Goal: Contribute content: Contribute content

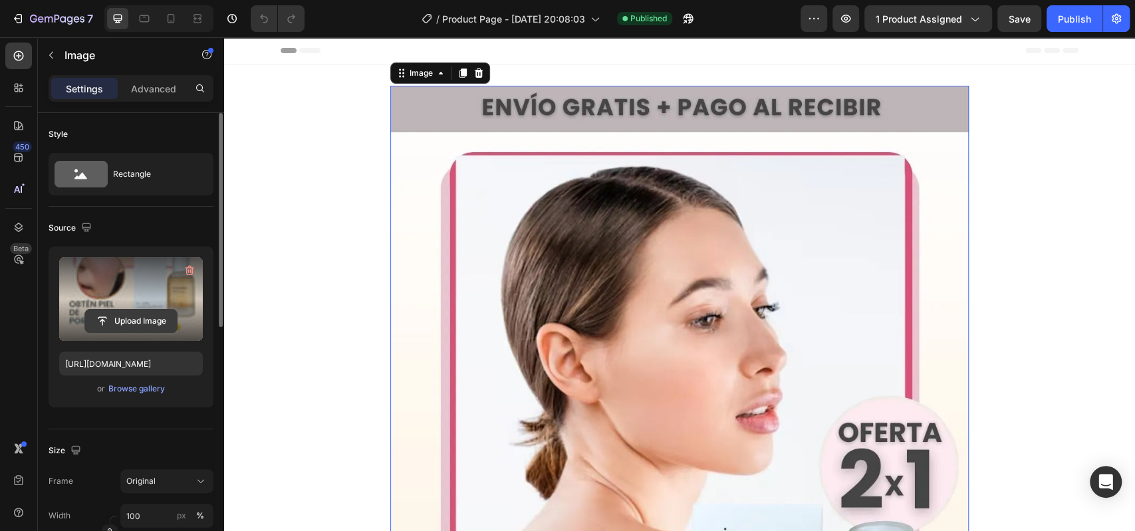
click at [126, 309] on button "Upload Image" at bounding box center [130, 321] width 93 height 24
click at [123, 322] on input "file" at bounding box center [131, 321] width 92 height 23
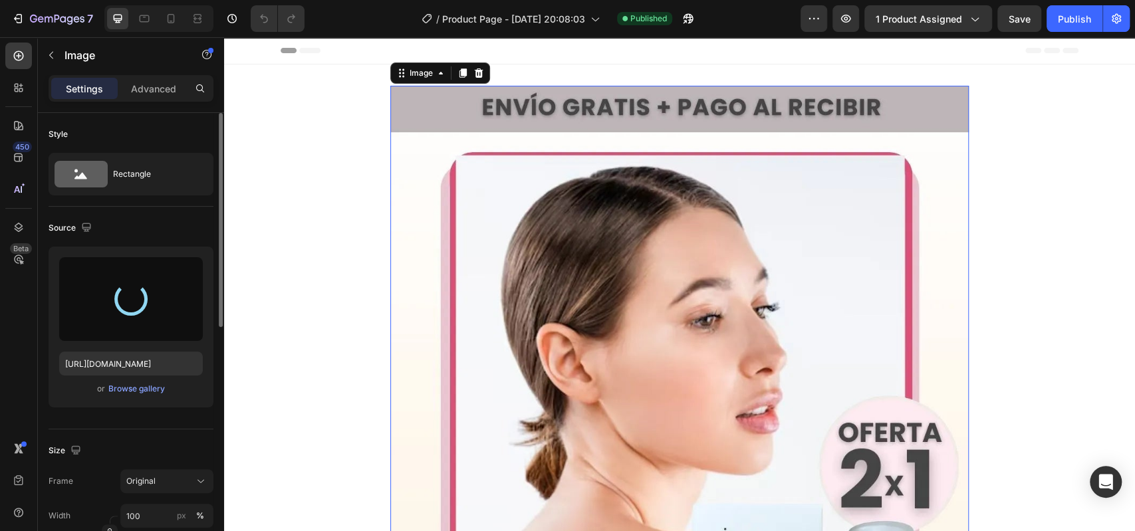
type input "[URL][DOMAIN_NAME]"
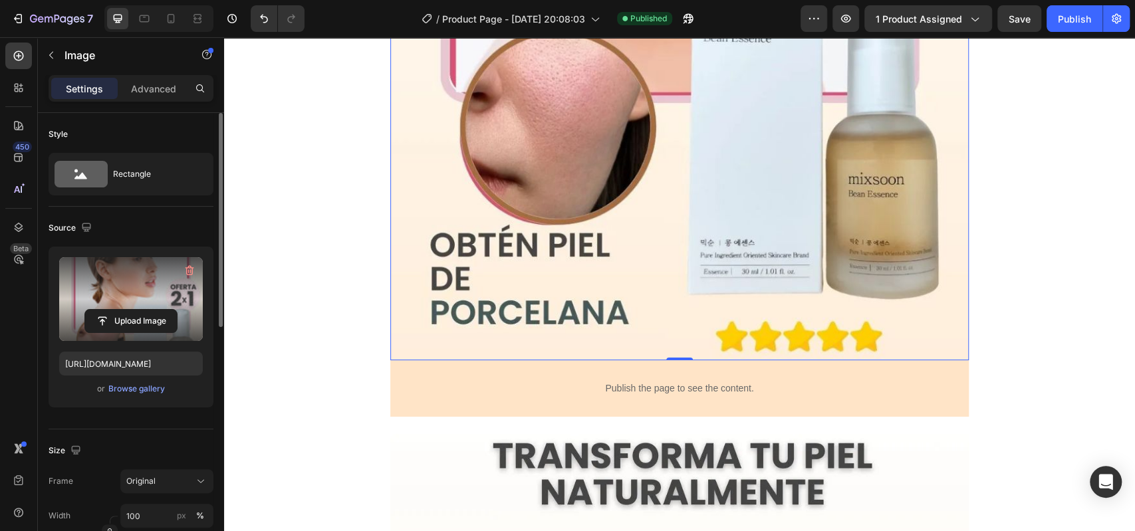
scroll to position [518, 0]
click at [51, 57] on icon "button" at bounding box center [51, 55] width 11 height 11
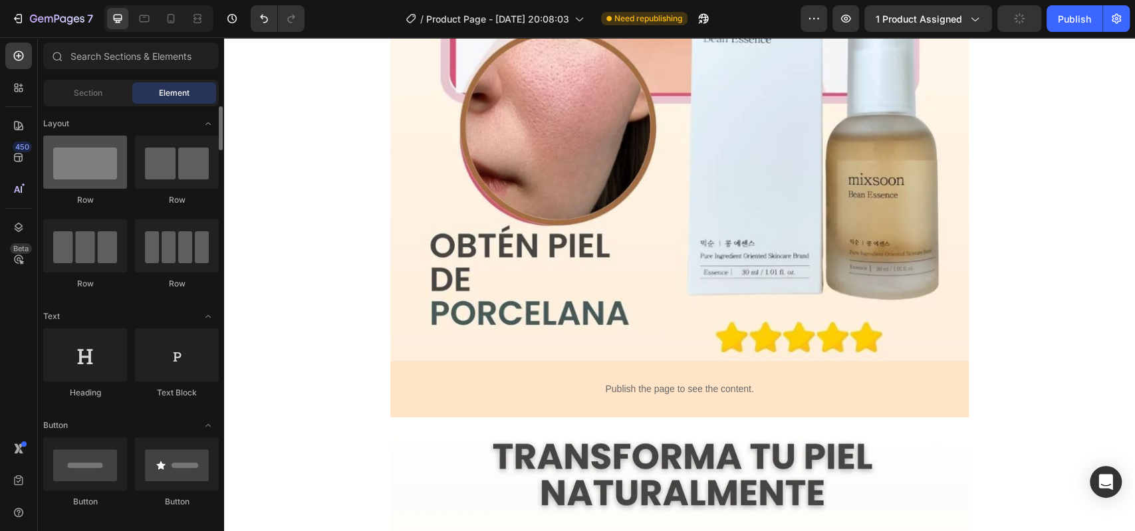
click at [84, 146] on div at bounding box center [85, 162] width 84 height 53
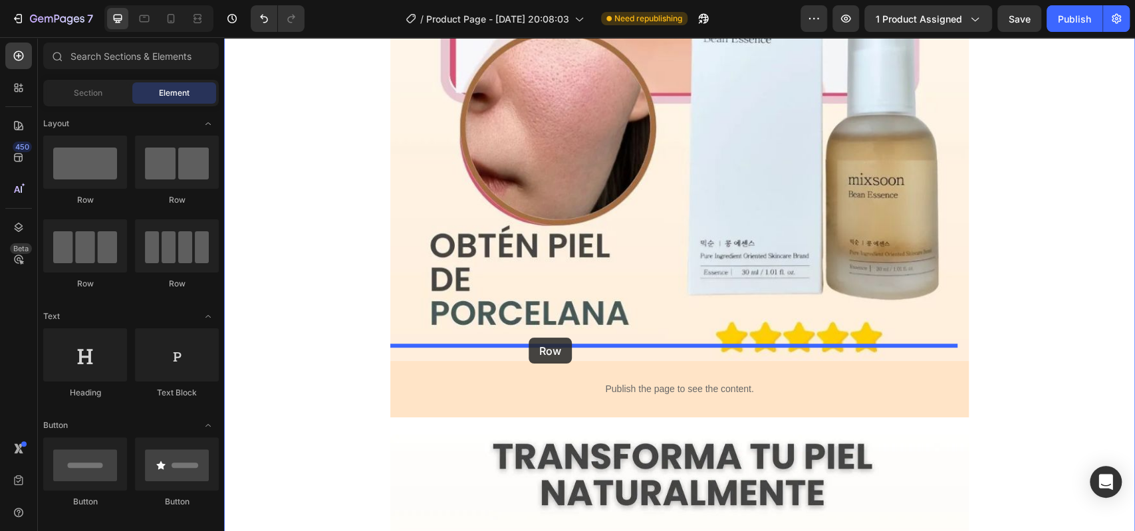
drag, startPoint x: 318, startPoint y: 214, endPoint x: 528, endPoint y: 338, distance: 244.3
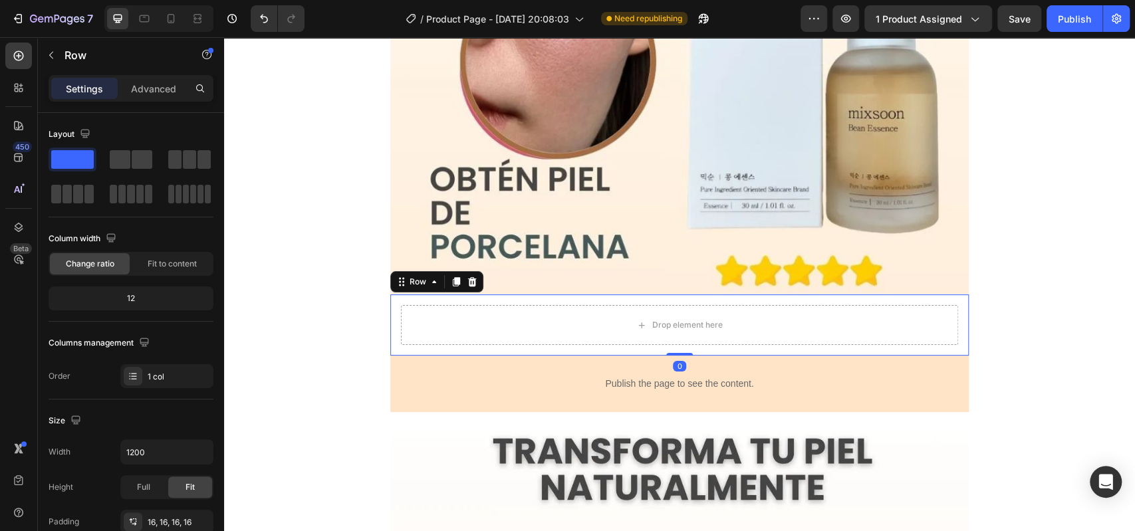
scroll to position [591, 0]
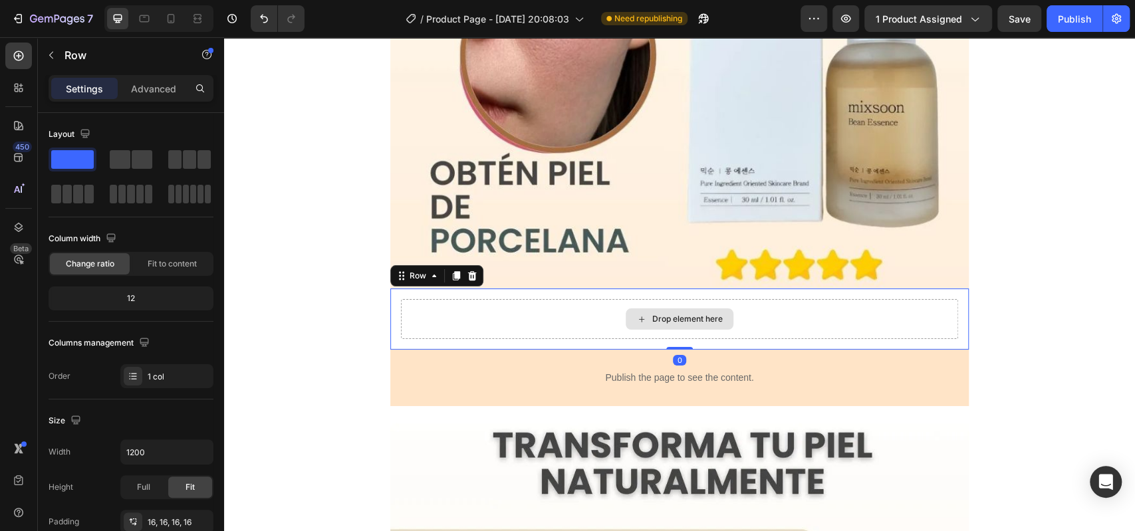
click at [513, 300] on div "Drop element here" at bounding box center [679, 319] width 557 height 40
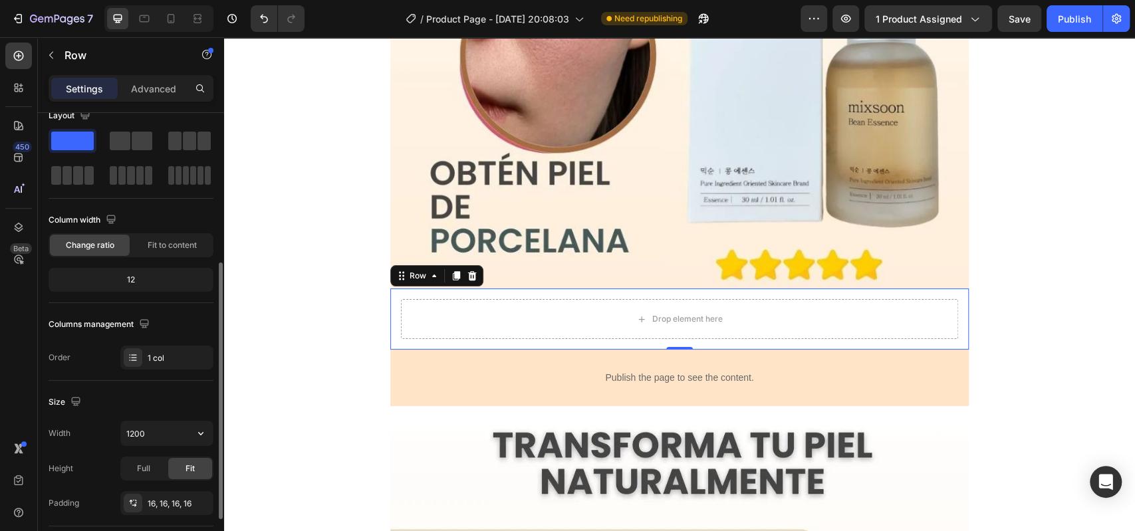
scroll to position [0, 0]
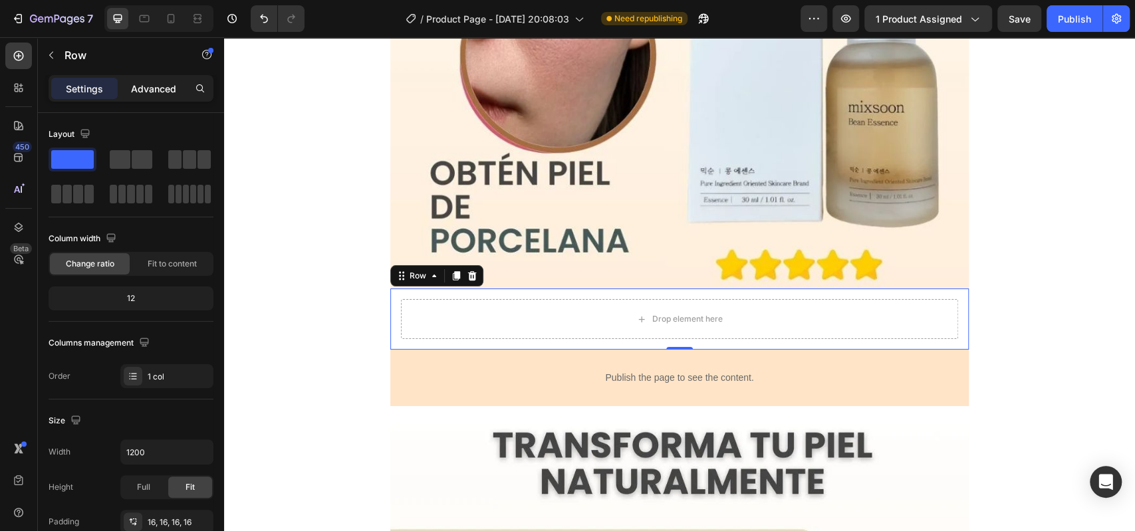
click at [156, 84] on p "Advanced" at bounding box center [153, 89] width 45 height 14
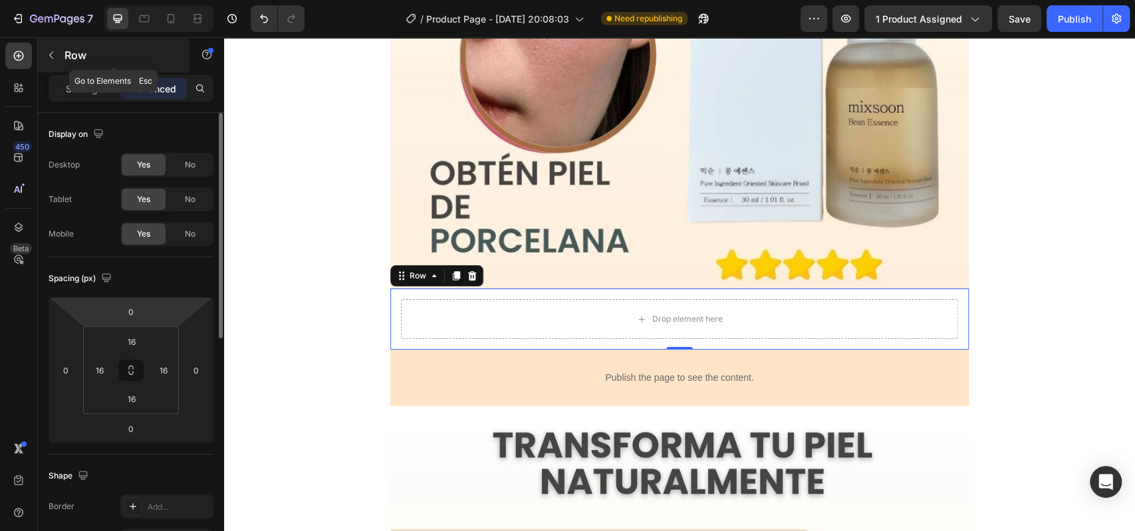
click at [74, 60] on p "Row" at bounding box center [120, 55] width 113 height 16
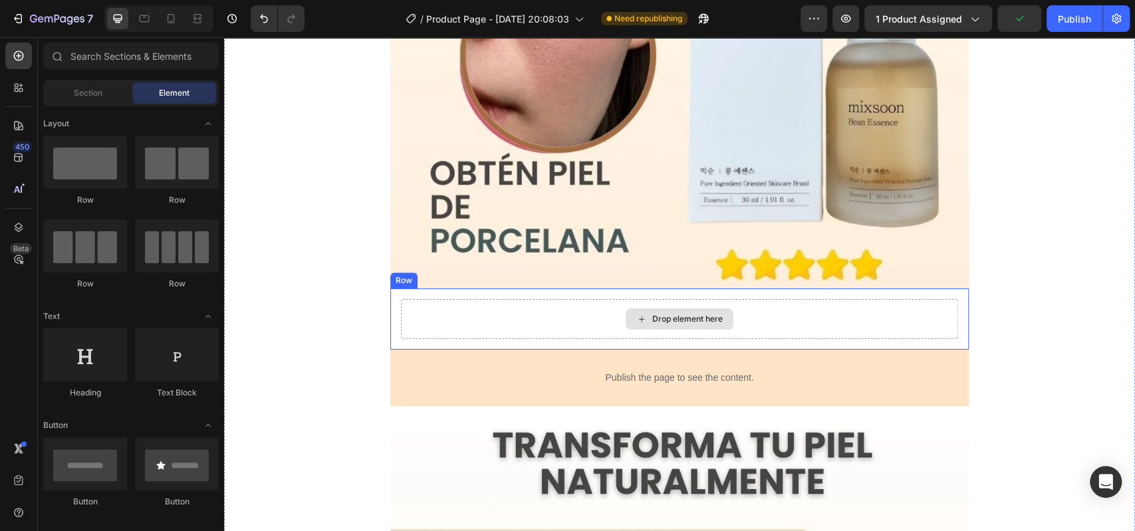
click at [540, 302] on div "Drop element here" at bounding box center [679, 319] width 557 height 40
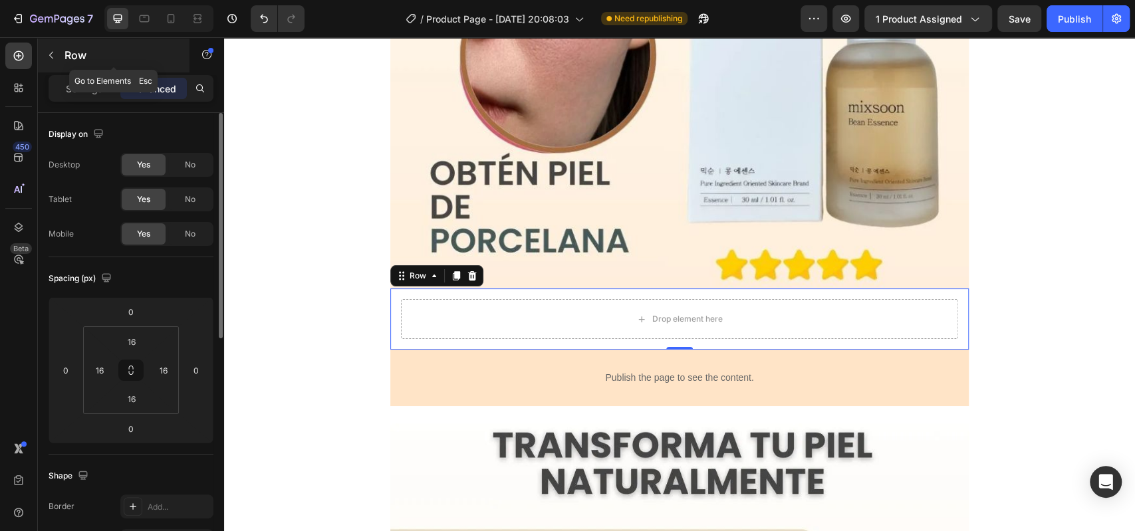
click at [76, 62] on p "Row" at bounding box center [120, 55] width 113 height 16
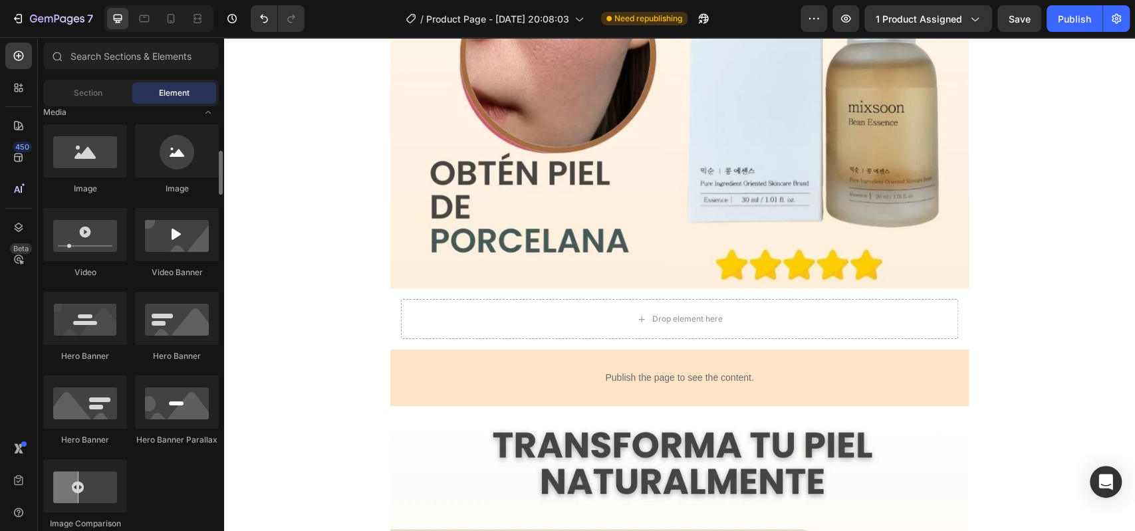
scroll to position [423, 0]
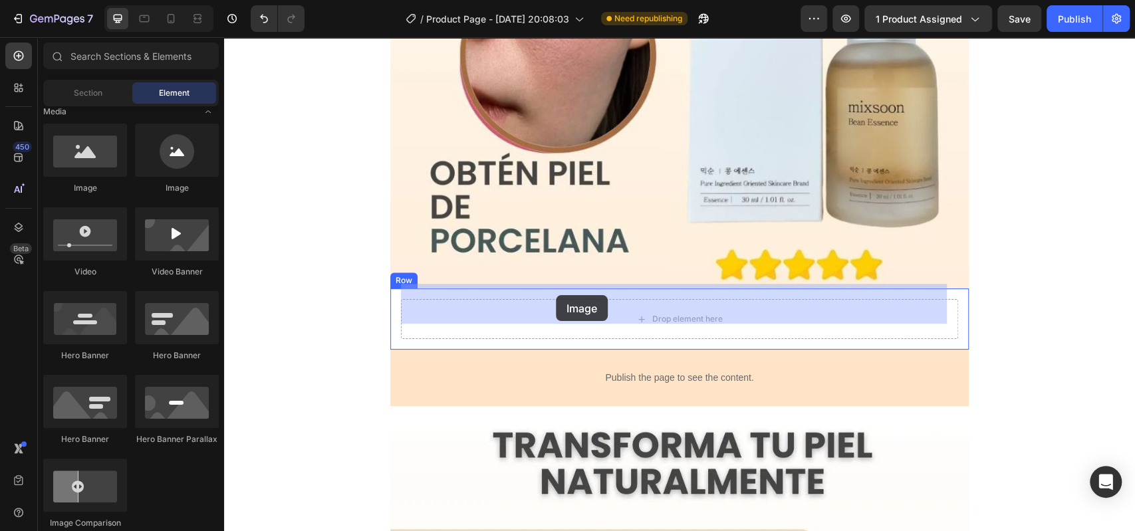
drag, startPoint x: 318, startPoint y: 205, endPoint x: 556, endPoint y: 295, distance: 253.7
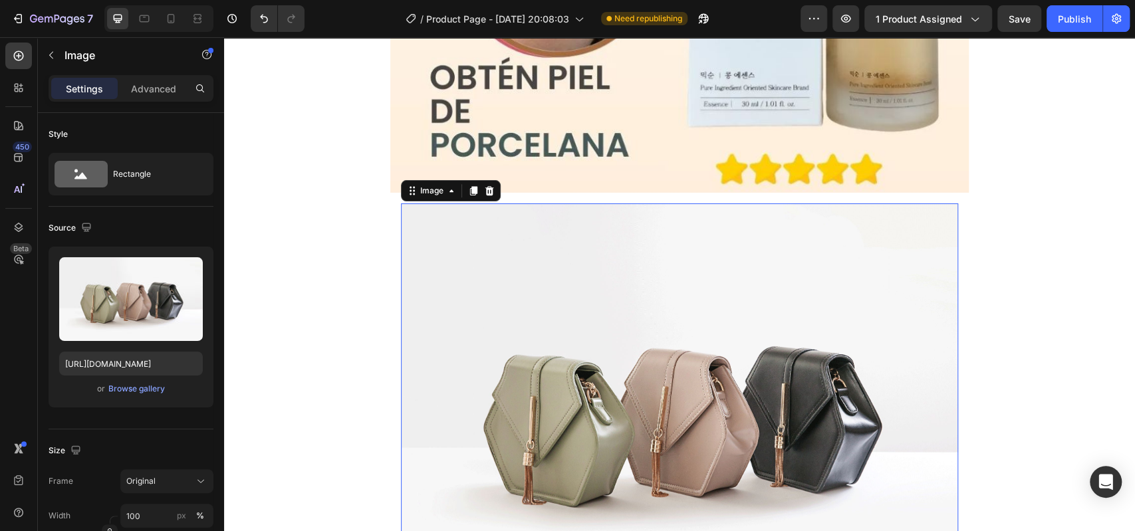
scroll to position [686, 0]
click at [499, 299] on img at bounding box center [679, 413] width 557 height 418
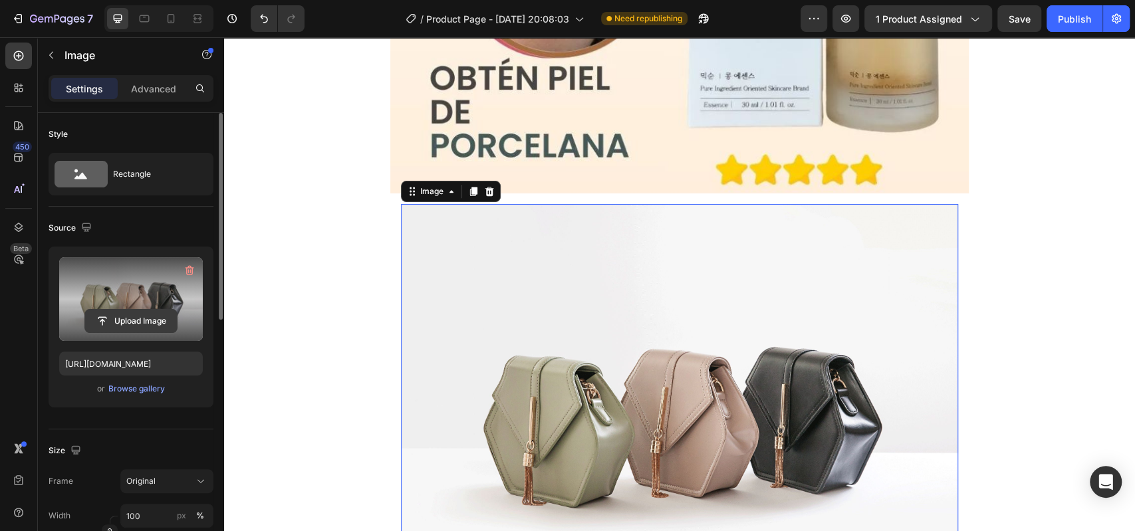
click at [142, 309] on button "Upload Image" at bounding box center [130, 321] width 93 height 24
click at [121, 320] on input "file" at bounding box center [131, 321] width 92 height 23
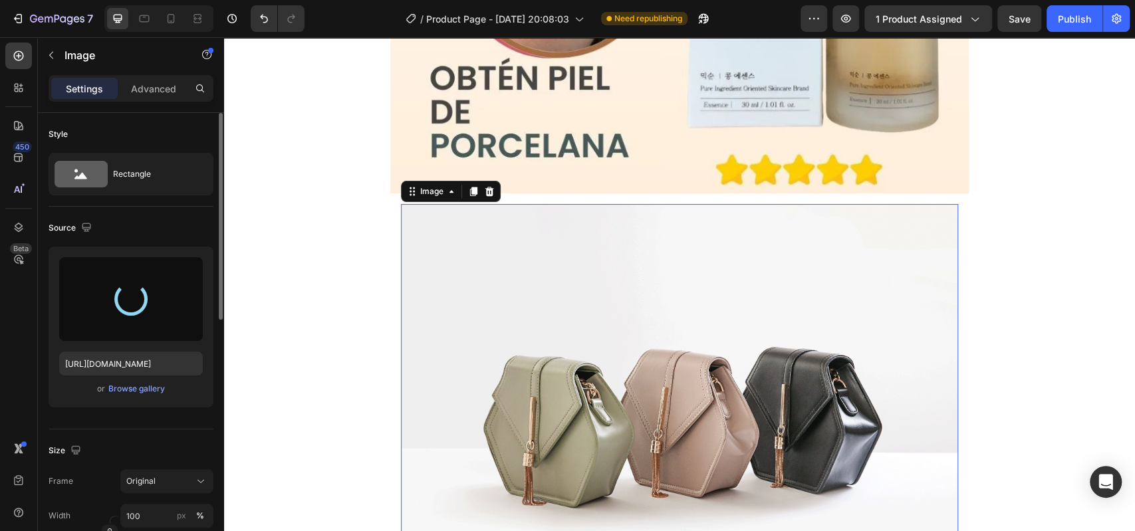
type input "[URL][DOMAIN_NAME]"
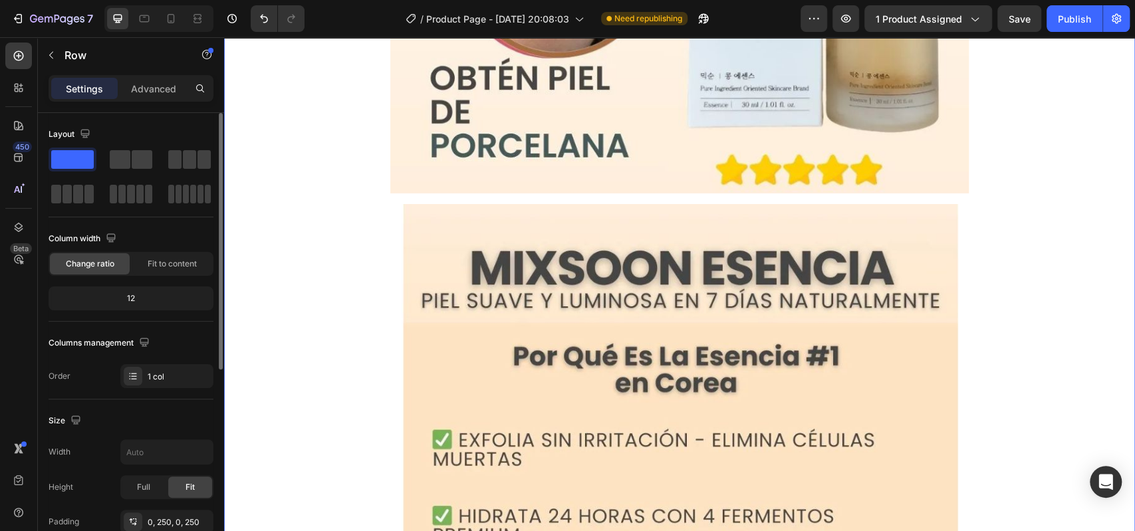
click at [398, 260] on div "Image Row" at bounding box center [679, 456] width 578 height 526
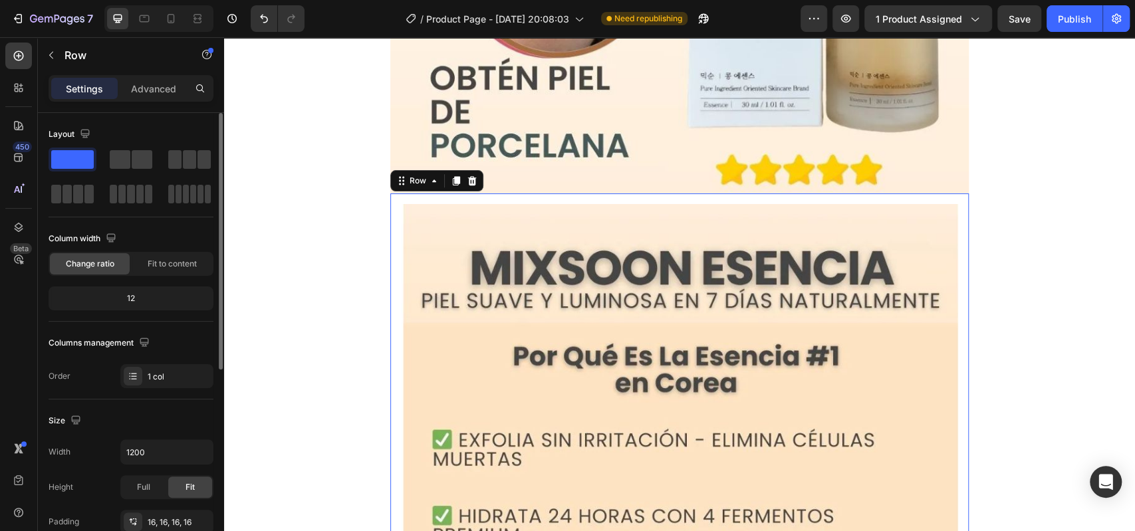
click at [405, 265] on img at bounding box center [679, 456] width 557 height 505
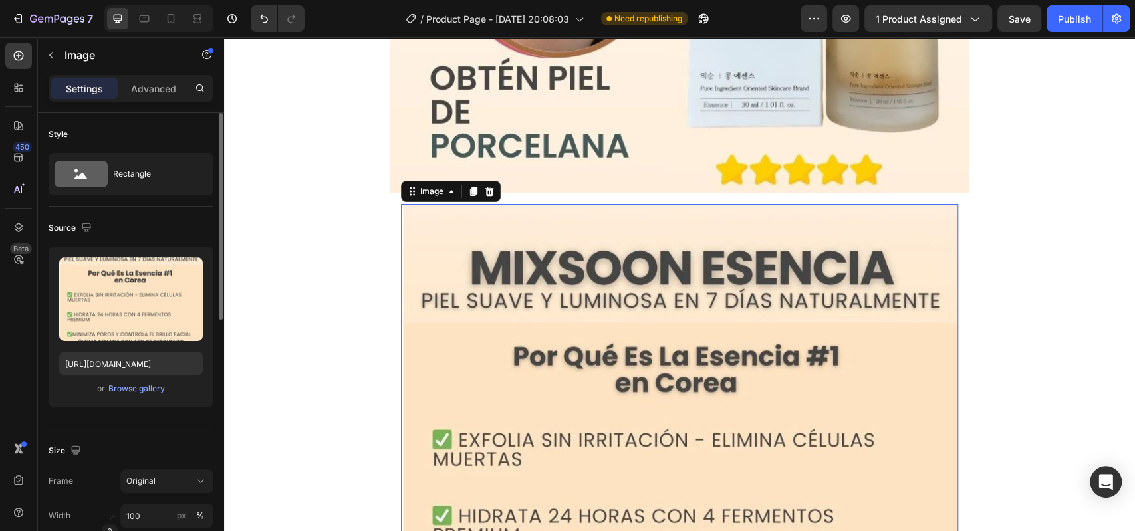
click at [416, 272] on img at bounding box center [679, 456] width 557 height 505
click at [395, 197] on div "Image 0 Row" at bounding box center [679, 456] width 578 height 526
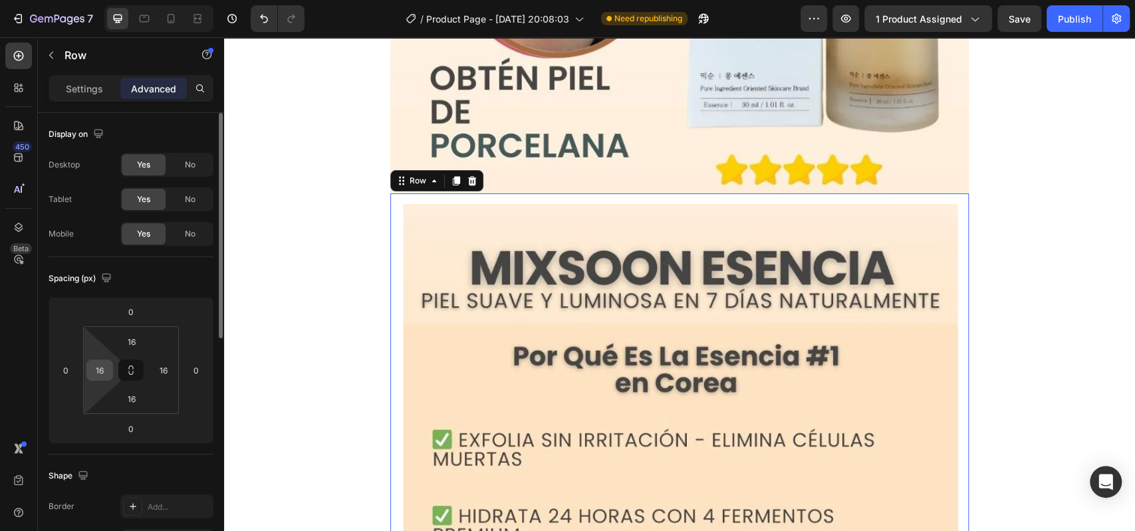
click at [107, 375] on input "16" at bounding box center [100, 370] width 20 height 20
type input "0"
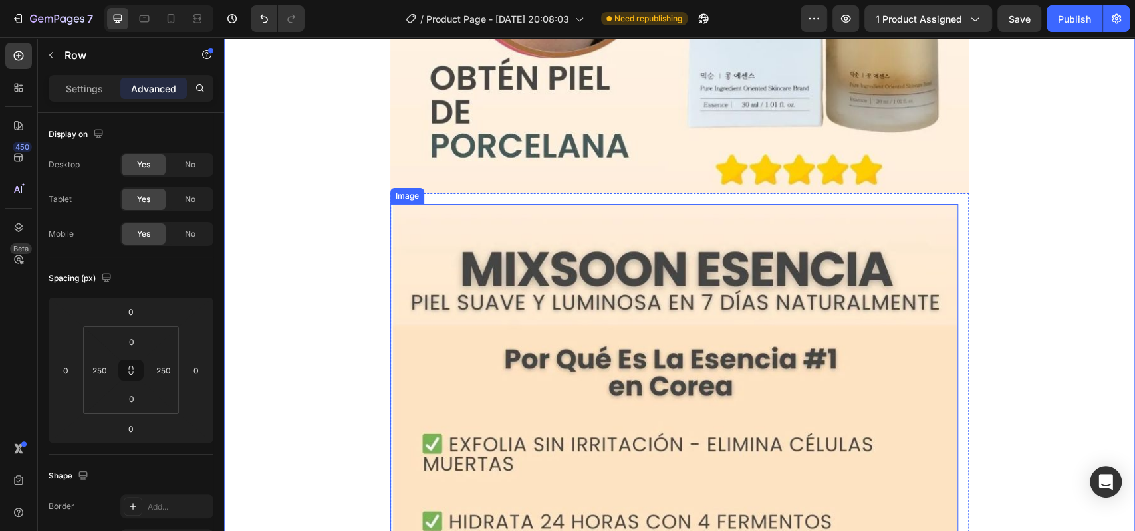
click at [420, 311] on img at bounding box center [674, 461] width 568 height 514
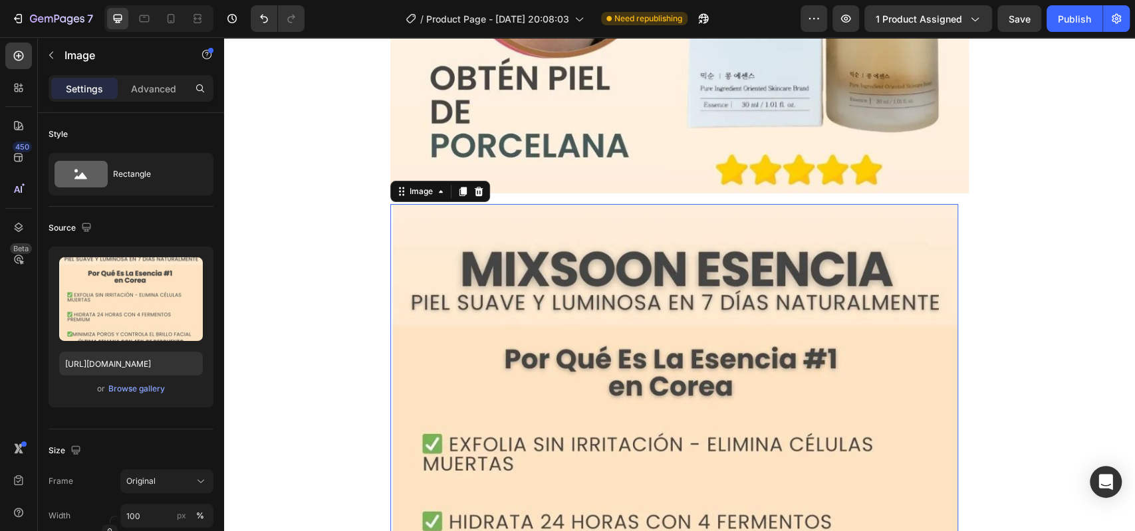
click at [515, 309] on img at bounding box center [674, 461] width 568 height 514
click at [952, 271] on div "Image 0 Row" at bounding box center [679, 460] width 578 height 535
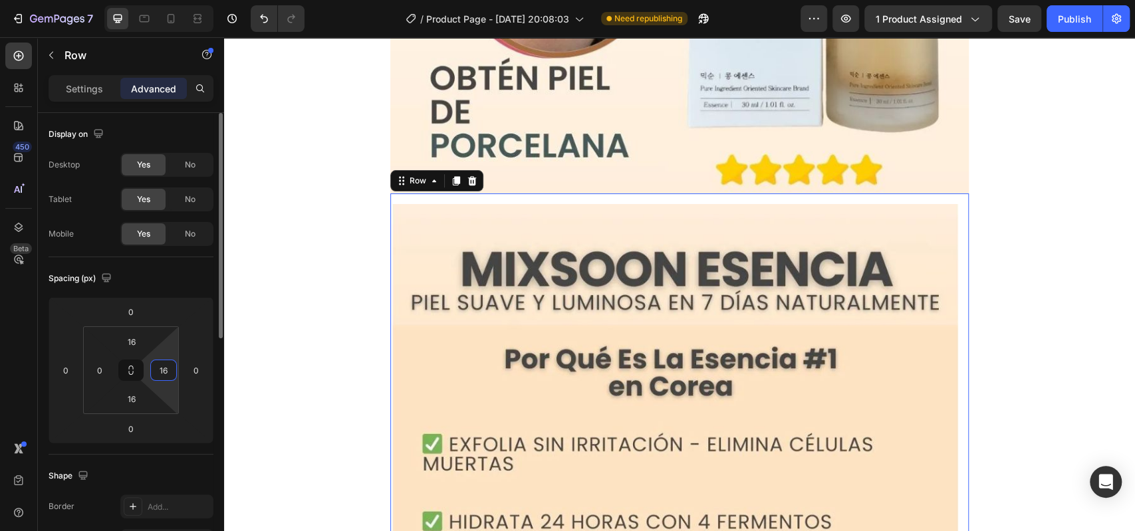
click at [164, 373] on input "16" at bounding box center [164, 370] width 20 height 20
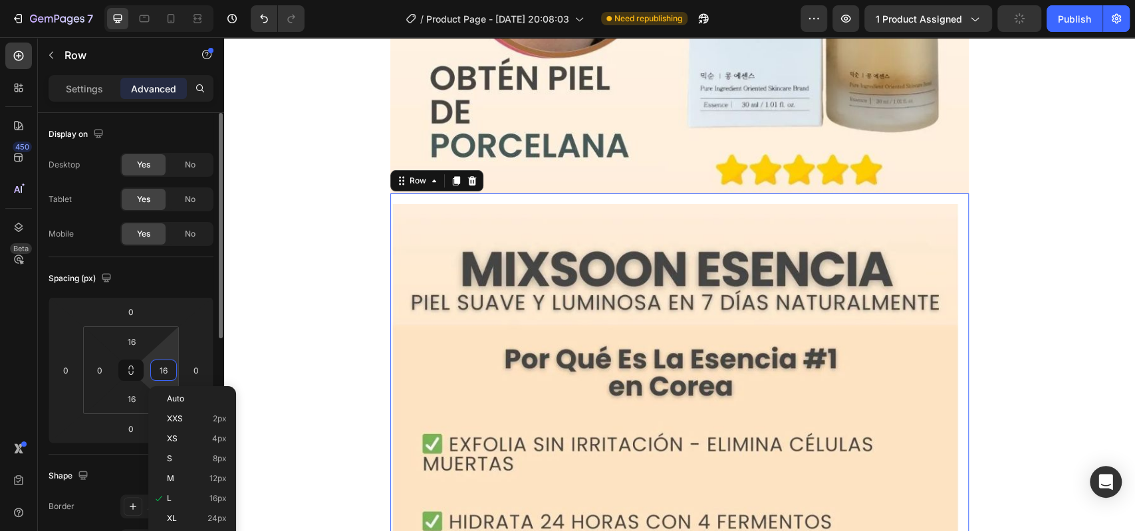
type input "0"
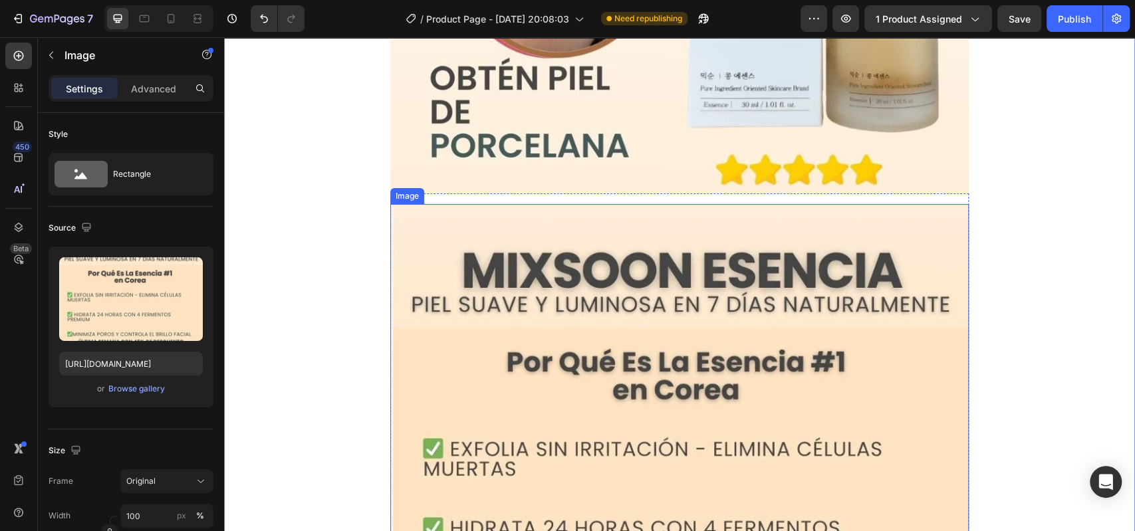
click at [473, 346] on img at bounding box center [679, 466] width 578 height 524
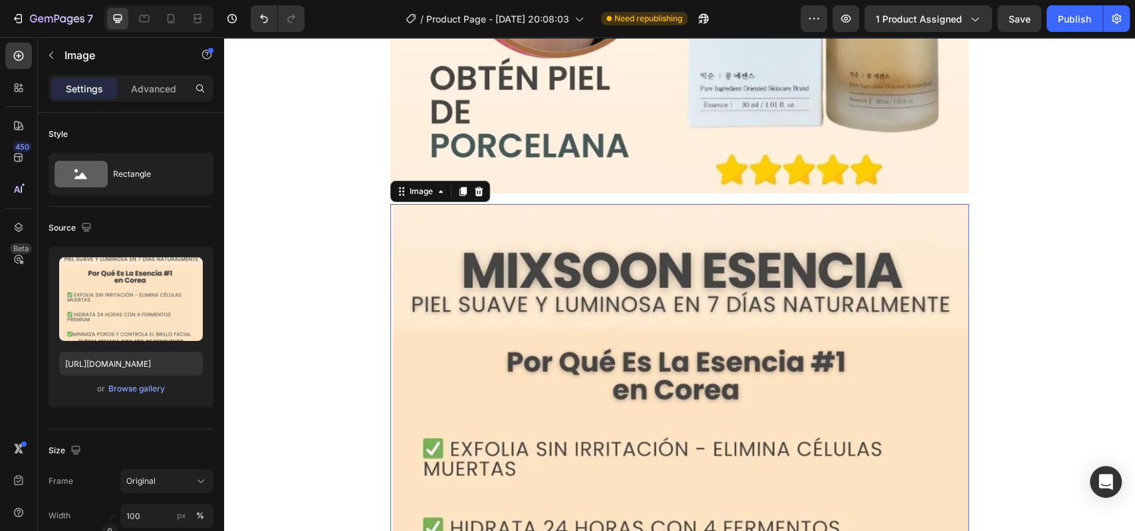
click at [507, 386] on img at bounding box center [679, 466] width 578 height 524
click at [396, 366] on img at bounding box center [679, 466] width 578 height 524
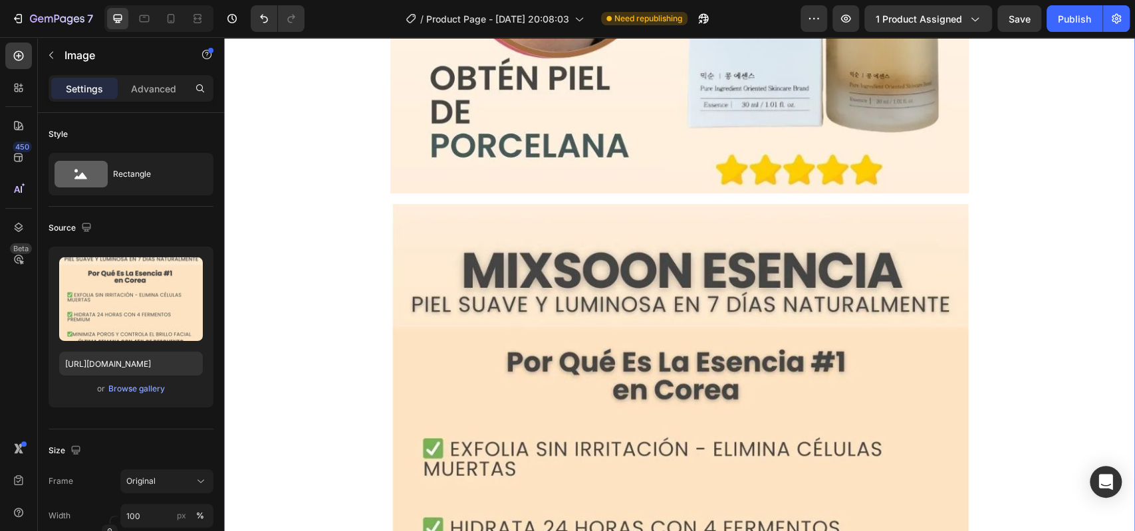
click at [409, 263] on img at bounding box center [679, 466] width 578 height 524
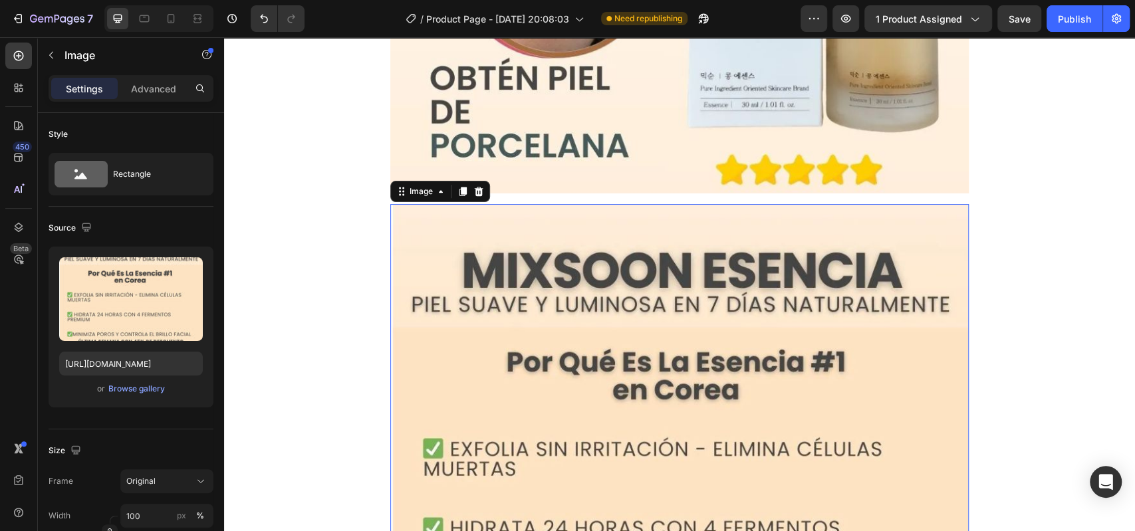
click at [587, 316] on img at bounding box center [679, 466] width 578 height 524
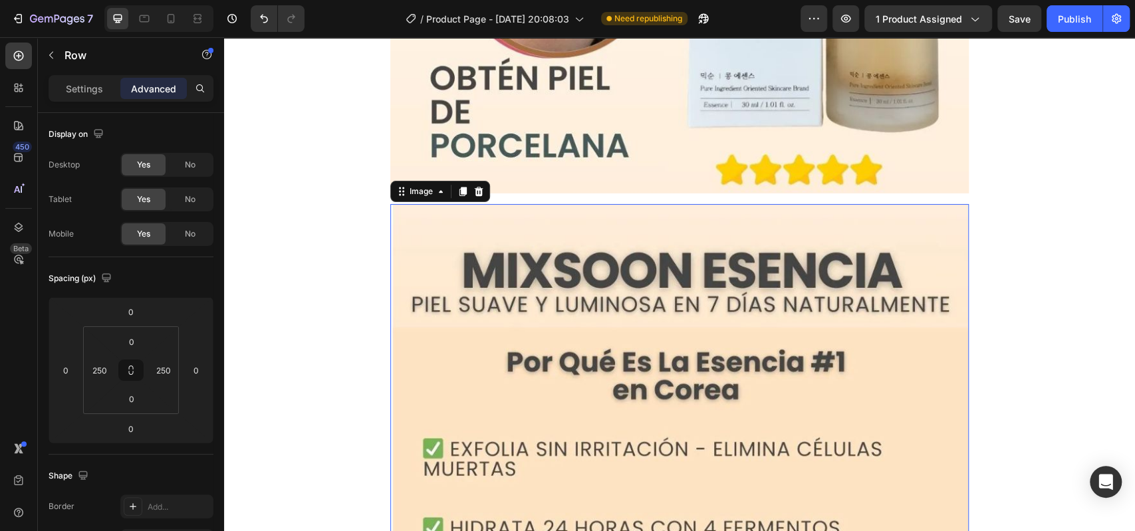
click at [512, 222] on img at bounding box center [679, 466] width 578 height 524
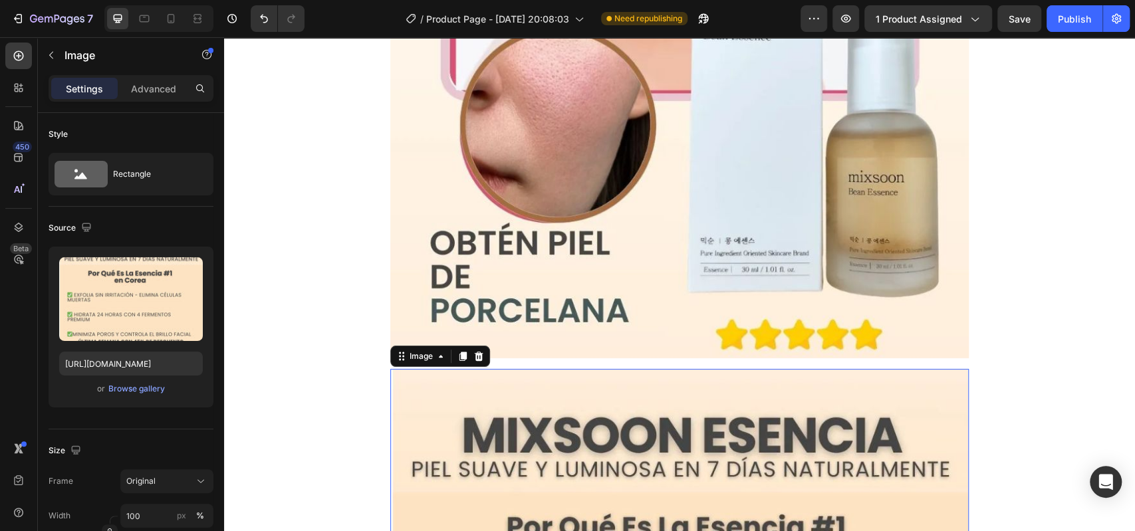
scroll to position [520, 0]
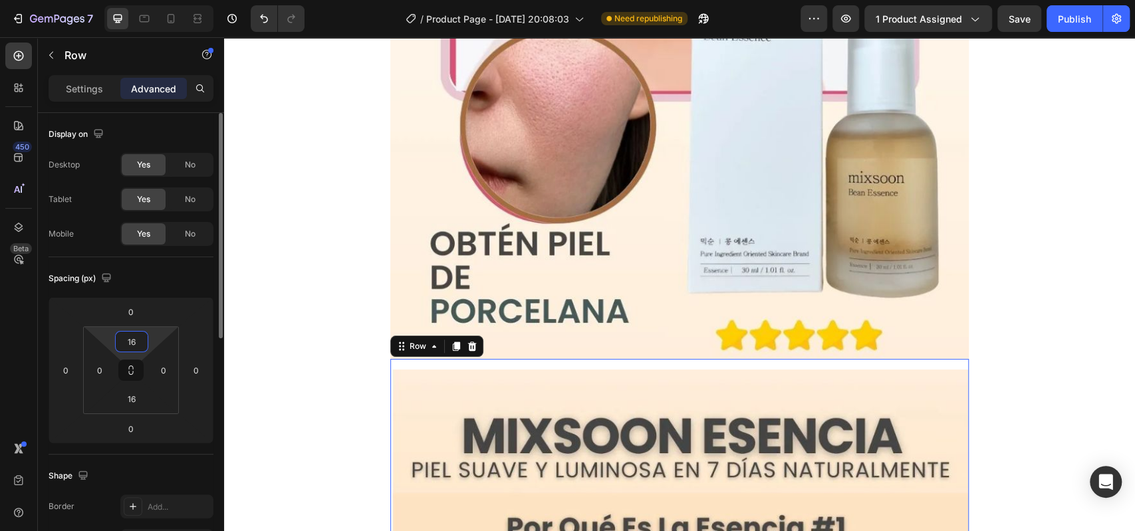
click at [132, 339] on input "16" at bounding box center [131, 342] width 27 height 20
type input "6"
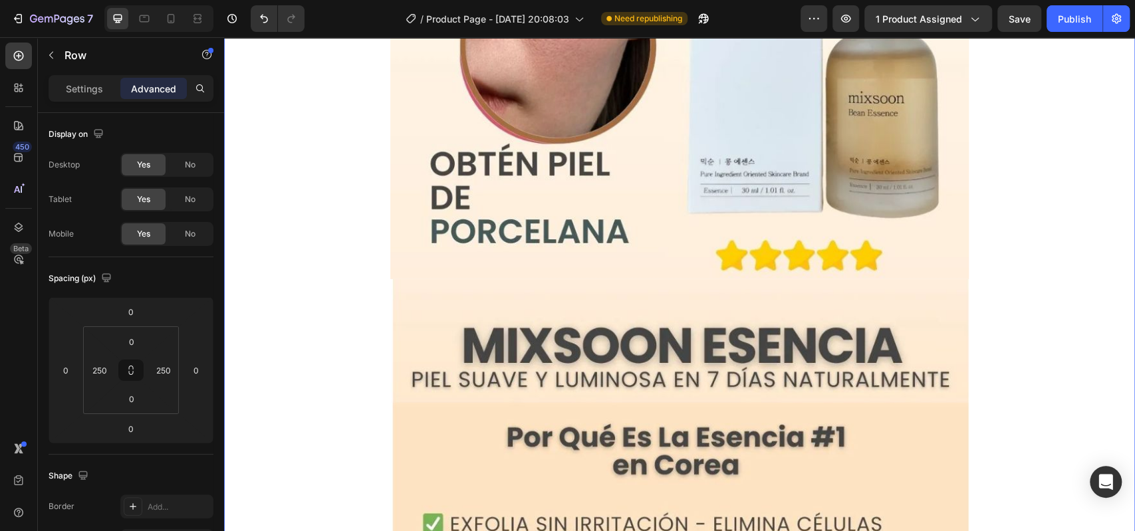
scroll to position [600, 0]
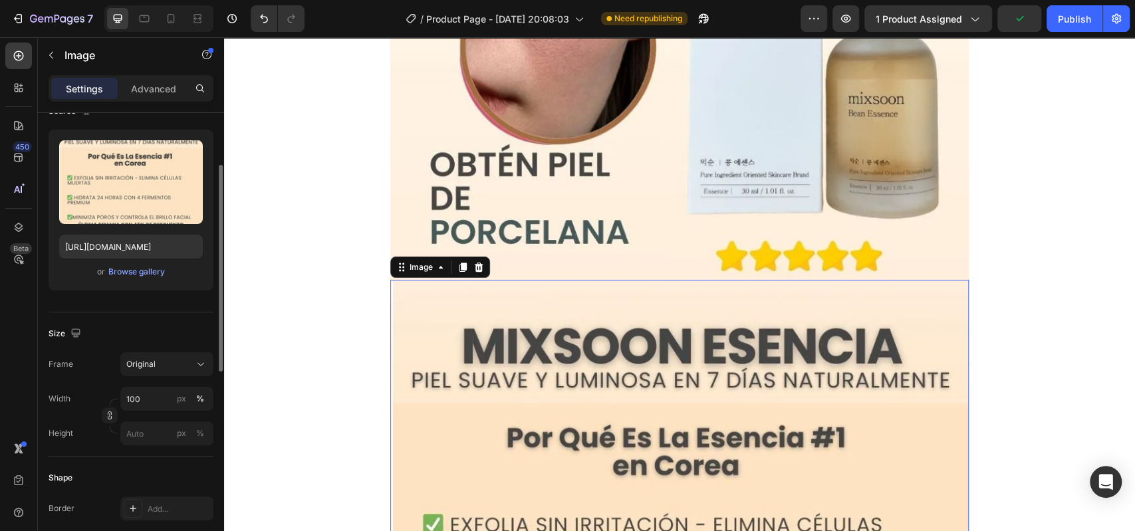
scroll to position [116, 0]
click at [152, 405] on input "100" at bounding box center [166, 400] width 93 height 24
click at [164, 403] on input "100" at bounding box center [166, 400] width 93 height 24
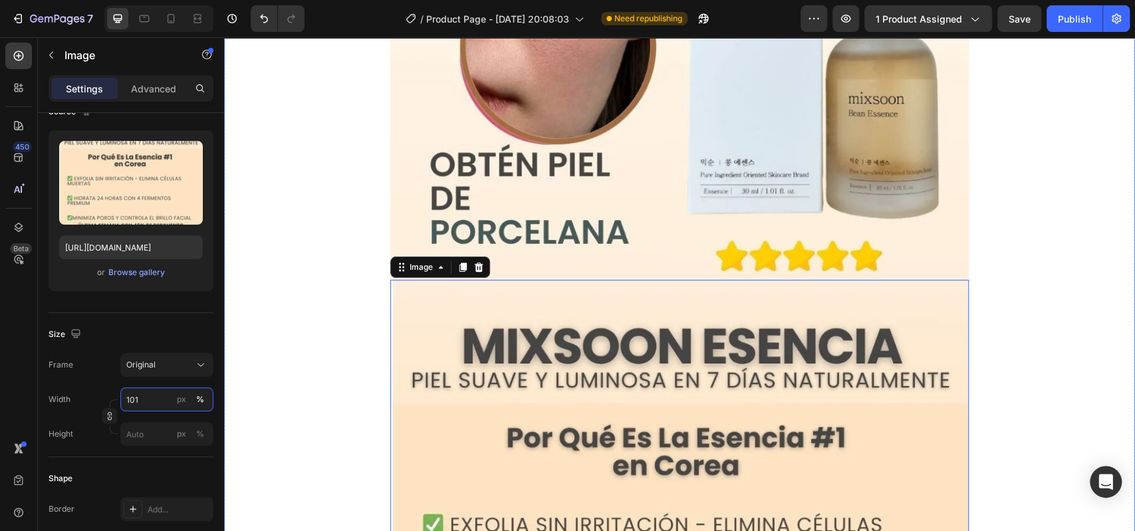
type input "101"
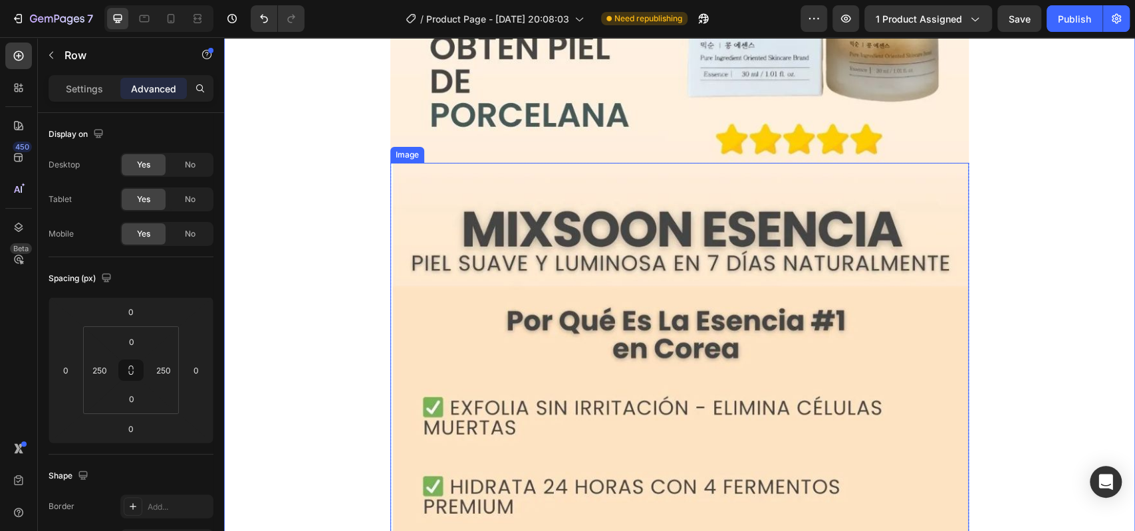
scroll to position [715, 0]
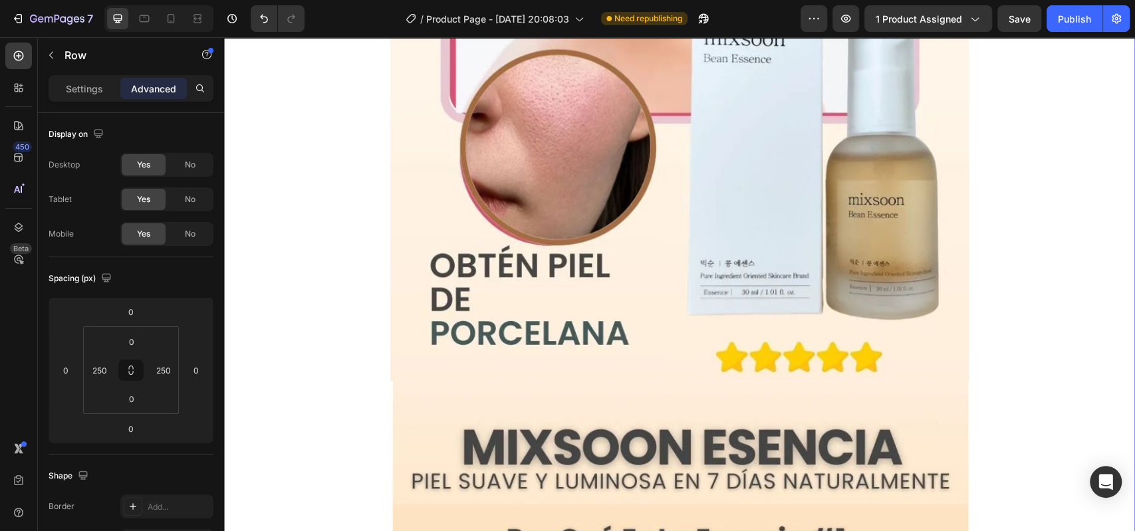
scroll to position [498, 0]
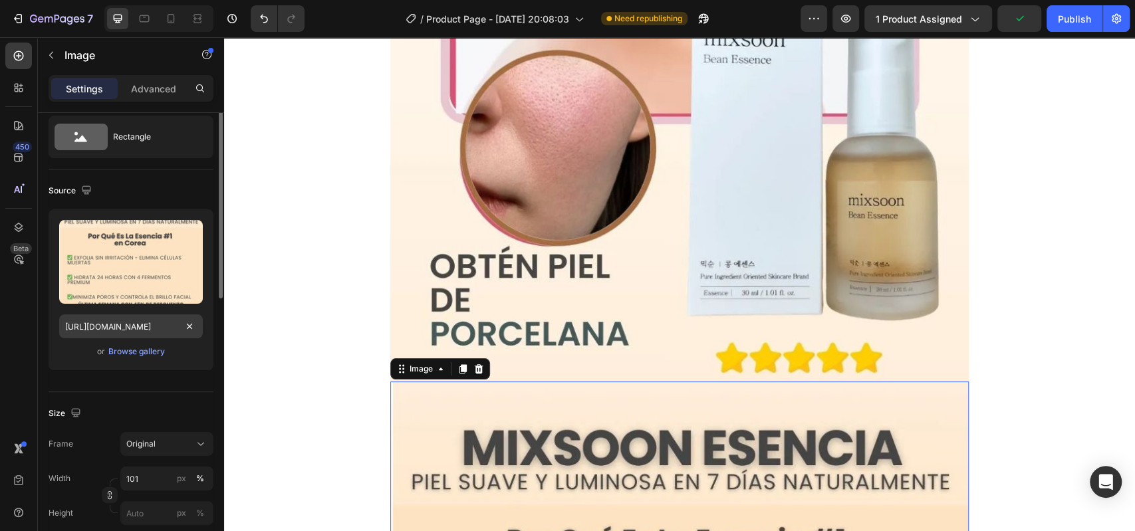
scroll to position [0, 0]
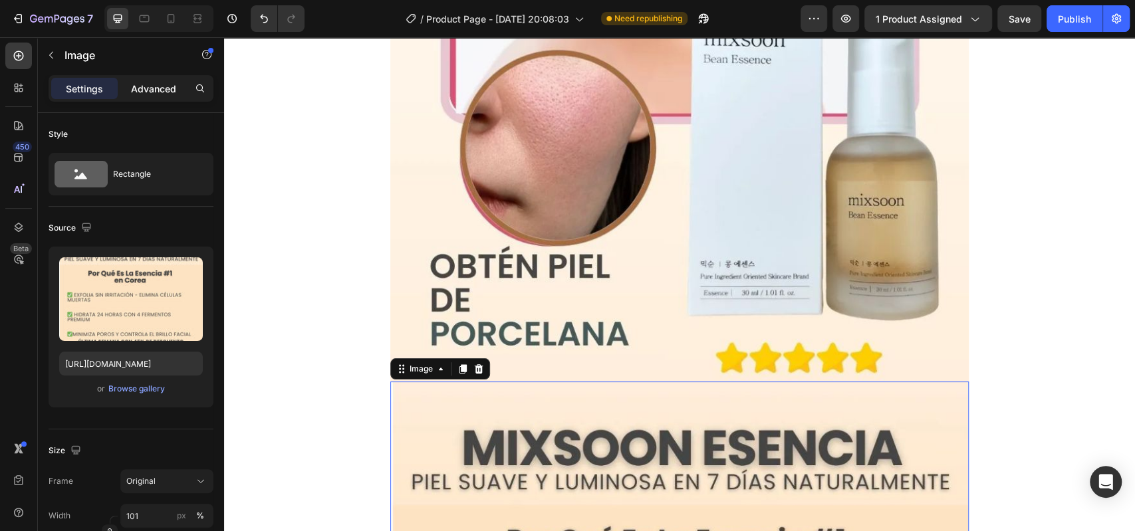
click at [134, 92] on p "Advanced" at bounding box center [153, 89] width 45 height 14
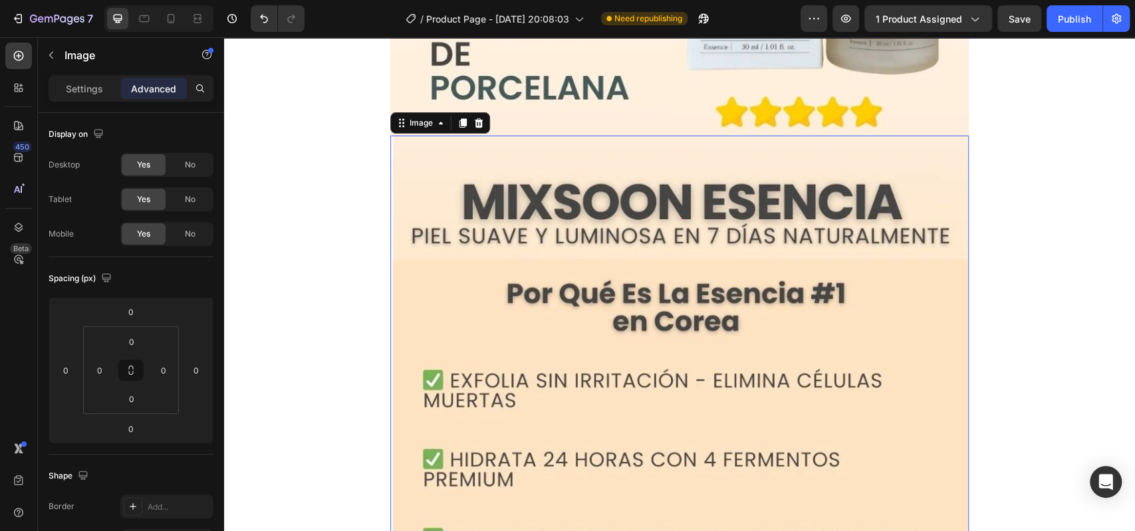
scroll to position [743, 0]
click at [421, 350] on img at bounding box center [679, 398] width 578 height 524
click at [84, 88] on p "Settings" at bounding box center [84, 89] width 37 height 14
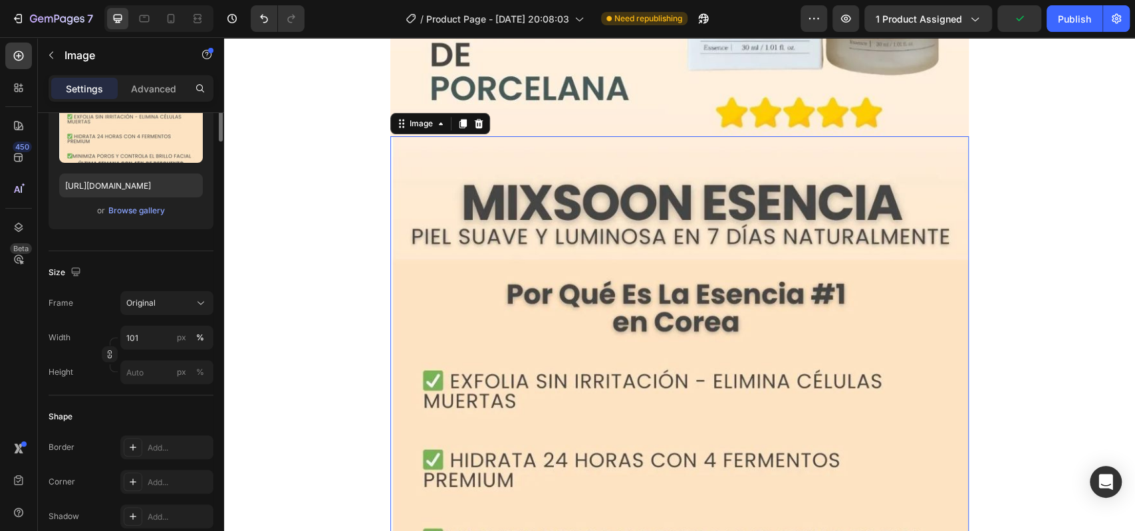
scroll to position [0, 0]
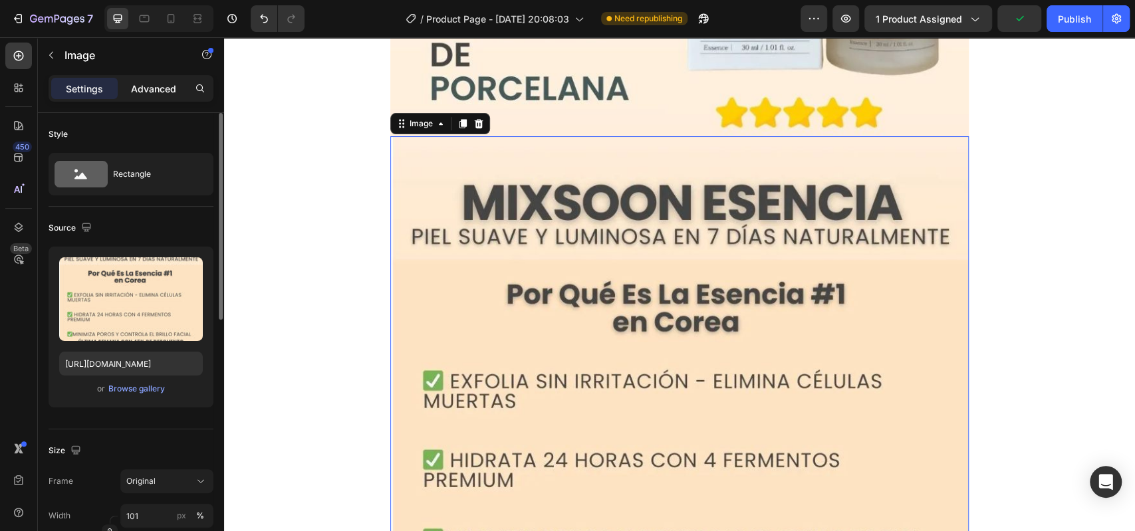
click at [164, 94] on p "Advanced" at bounding box center [153, 89] width 45 height 14
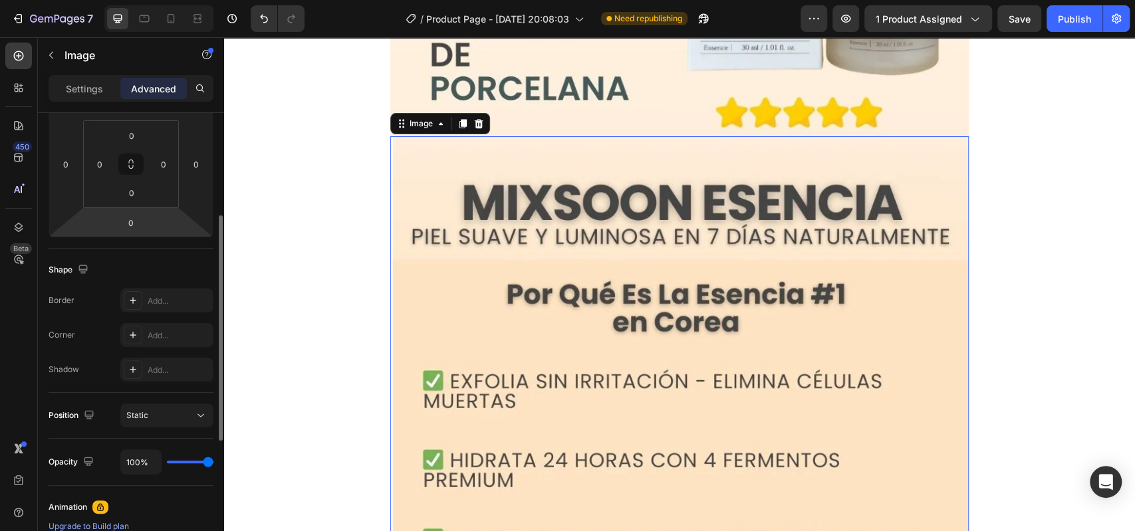
scroll to position [207, 0]
click at [176, 24] on icon at bounding box center [170, 18] width 13 height 13
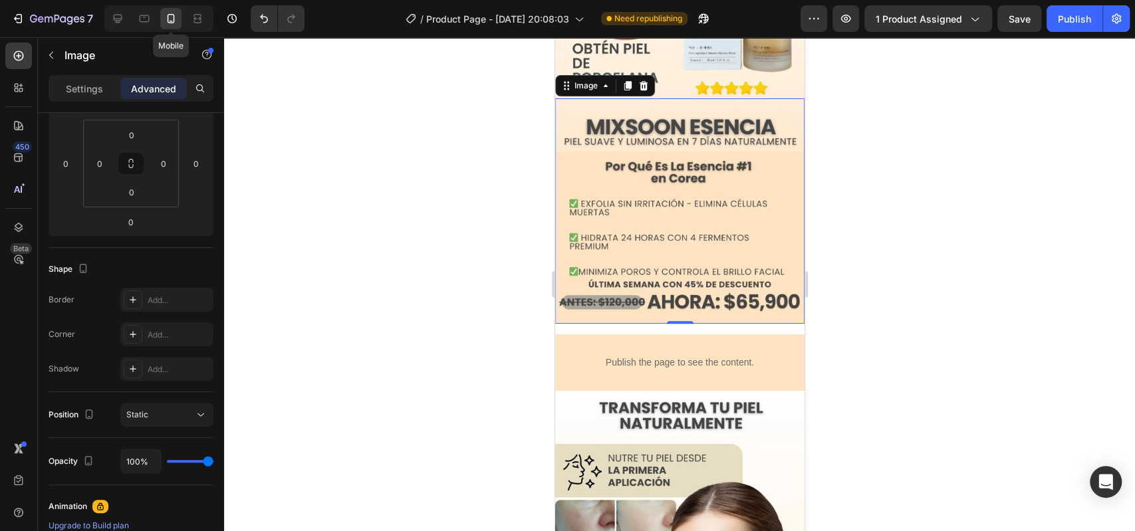
scroll to position [307, 0]
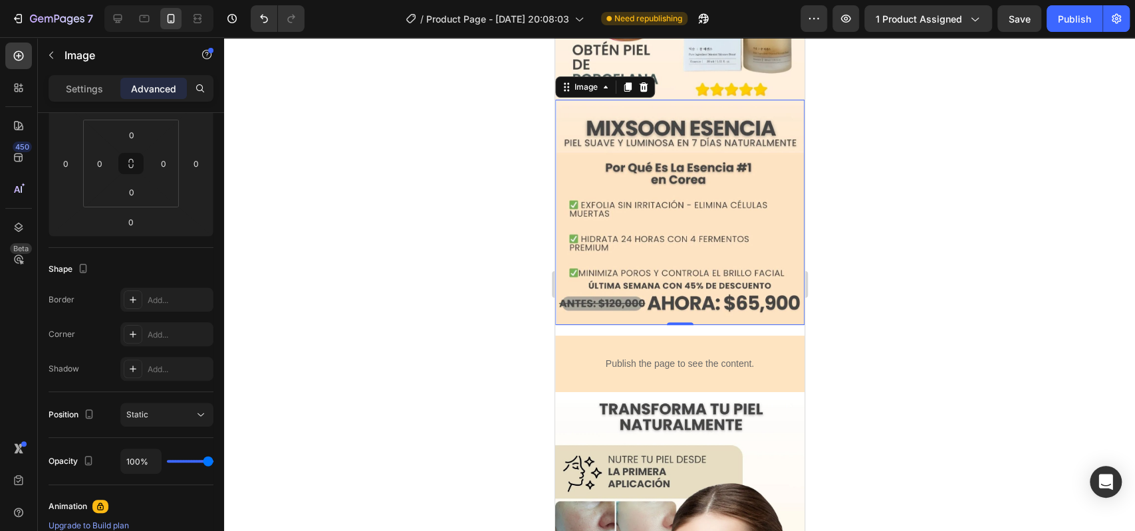
click at [840, 166] on div at bounding box center [679, 284] width 911 height 494
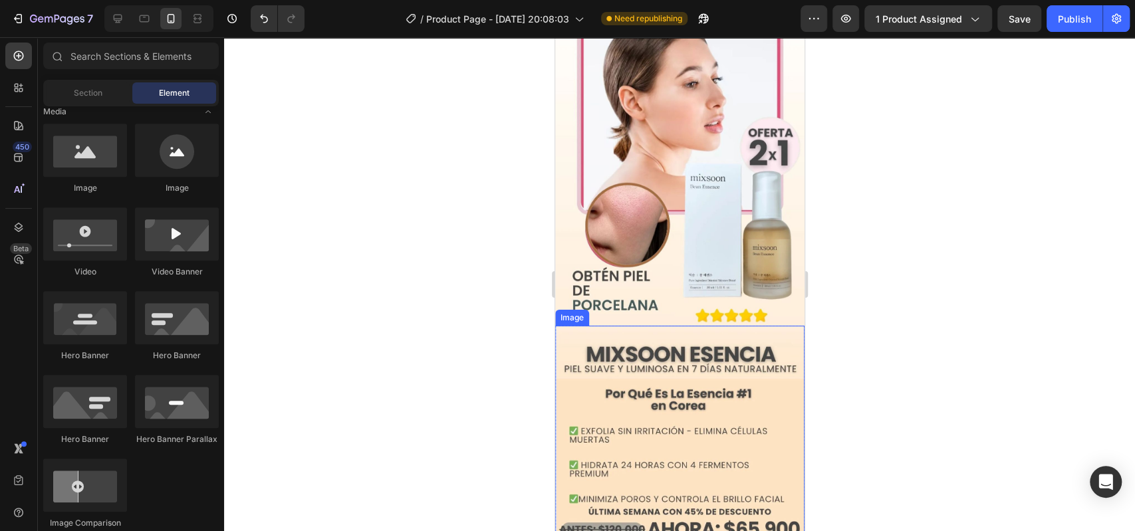
scroll to position [0, 0]
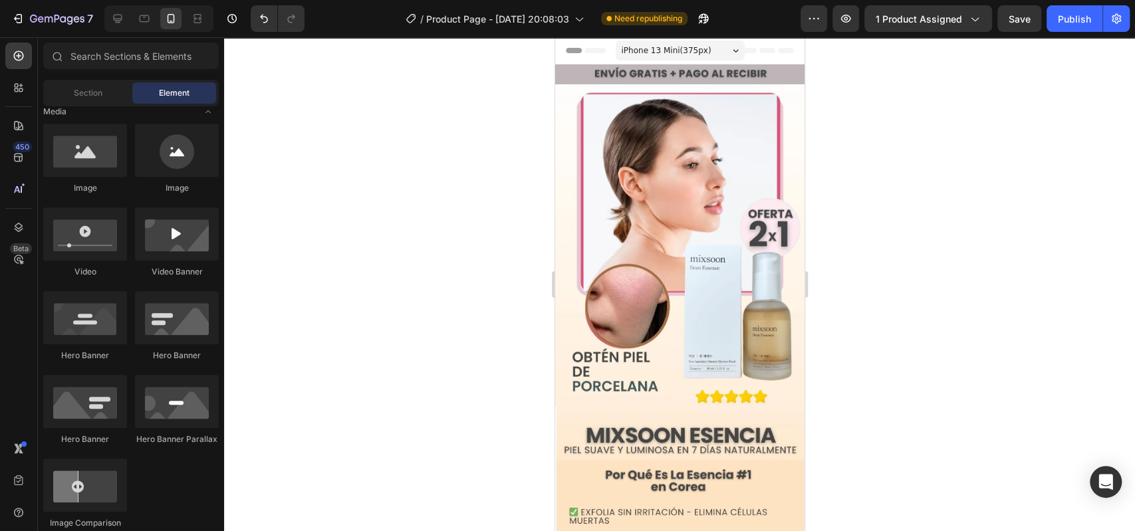
click at [903, 130] on div at bounding box center [679, 284] width 911 height 494
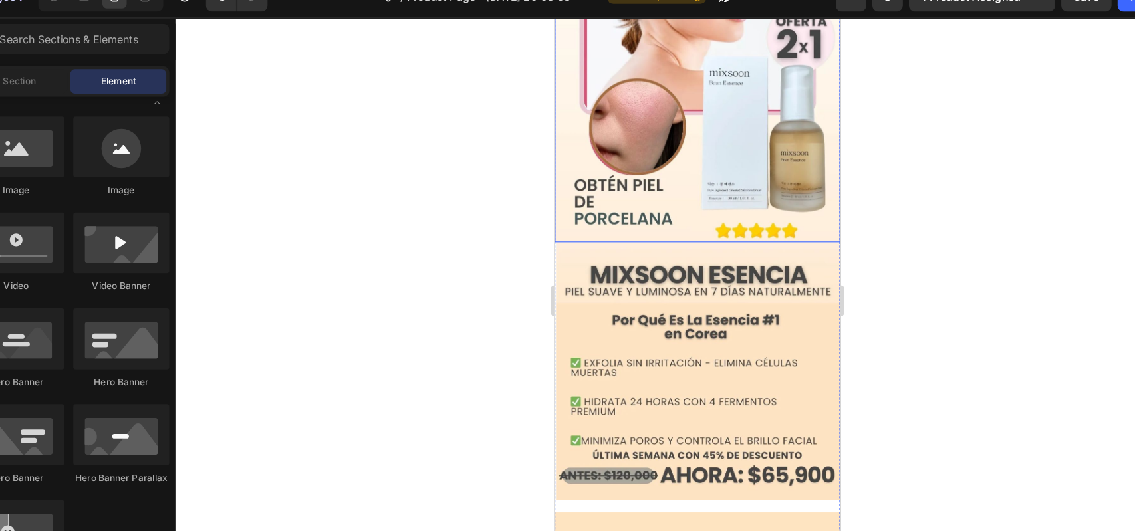
scroll to position [357, 0]
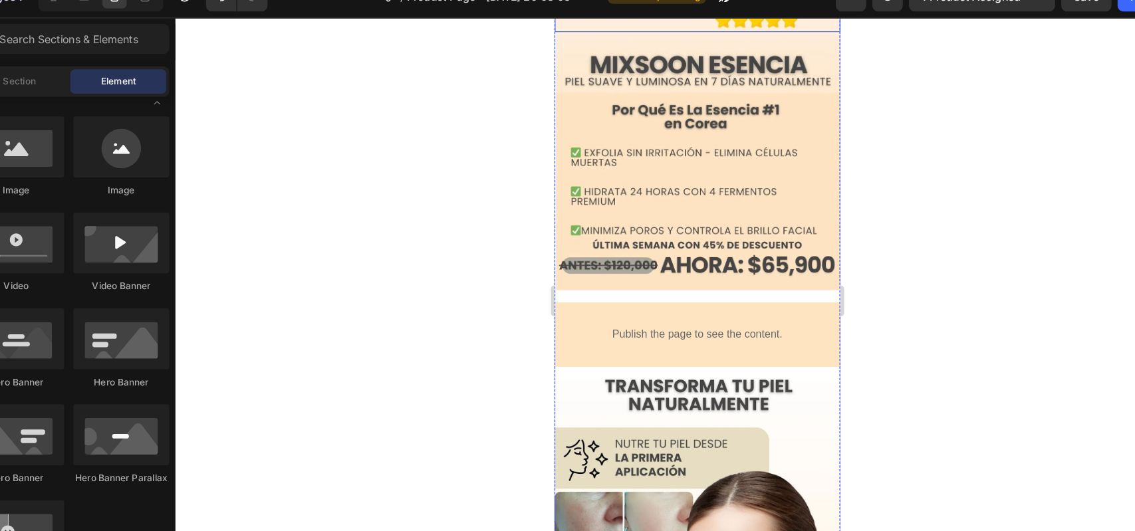
click at [906, 179] on div at bounding box center [679, 284] width 911 height 494
click at [713, 185] on img at bounding box center [678, 143] width 249 height 226
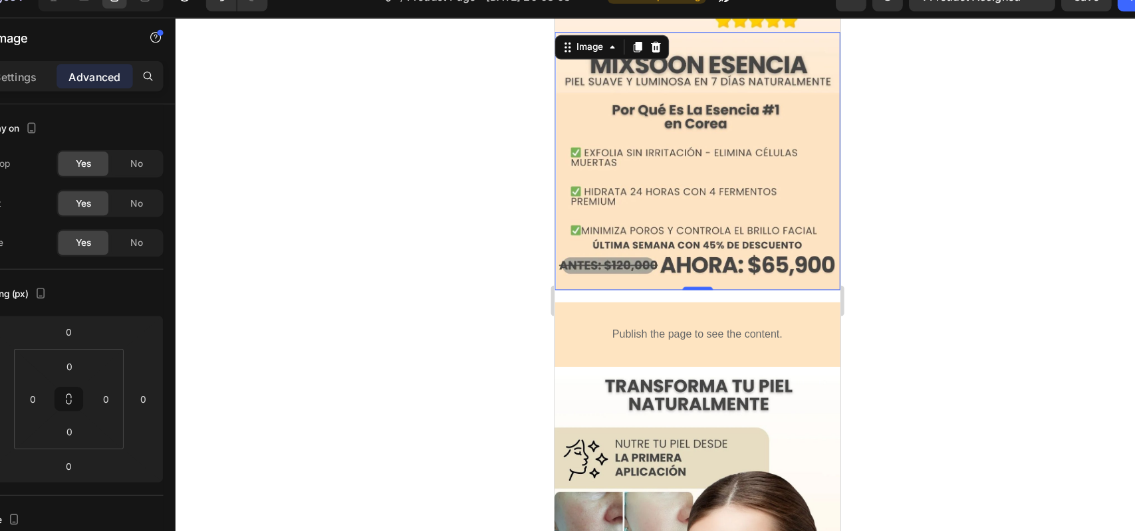
click at [849, 179] on div at bounding box center [679, 284] width 911 height 494
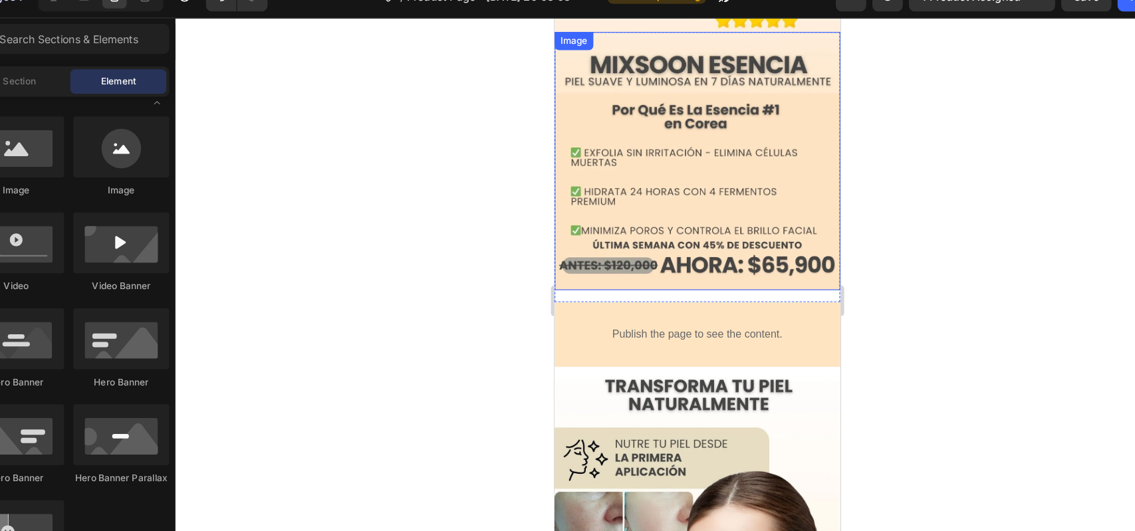
click at [701, 130] on img at bounding box center [678, 143] width 249 height 226
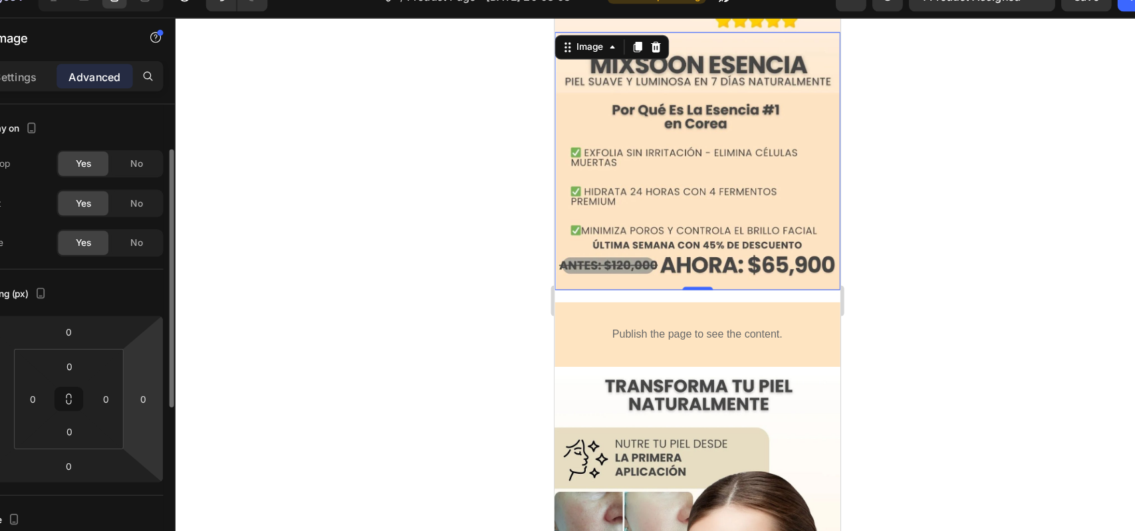
scroll to position [44, 0]
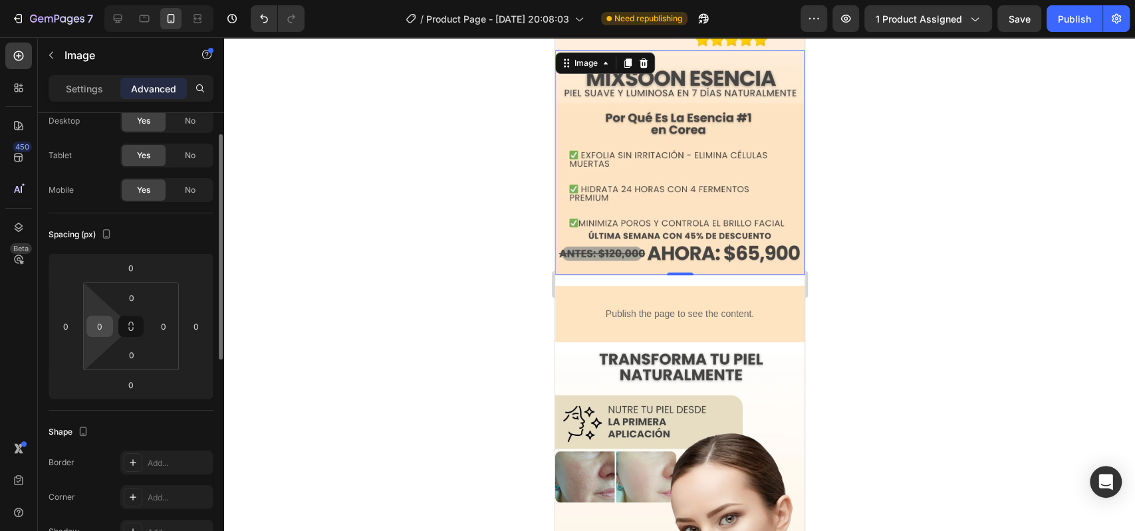
click at [101, 326] on input "0" at bounding box center [100, 326] width 20 height 20
type input "+"
type input "-"
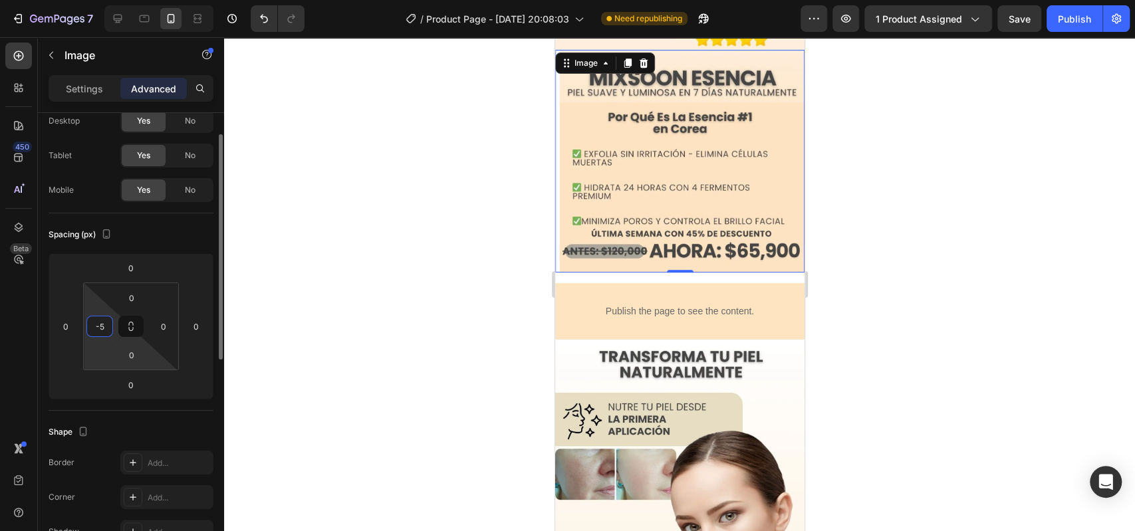
type input "-"
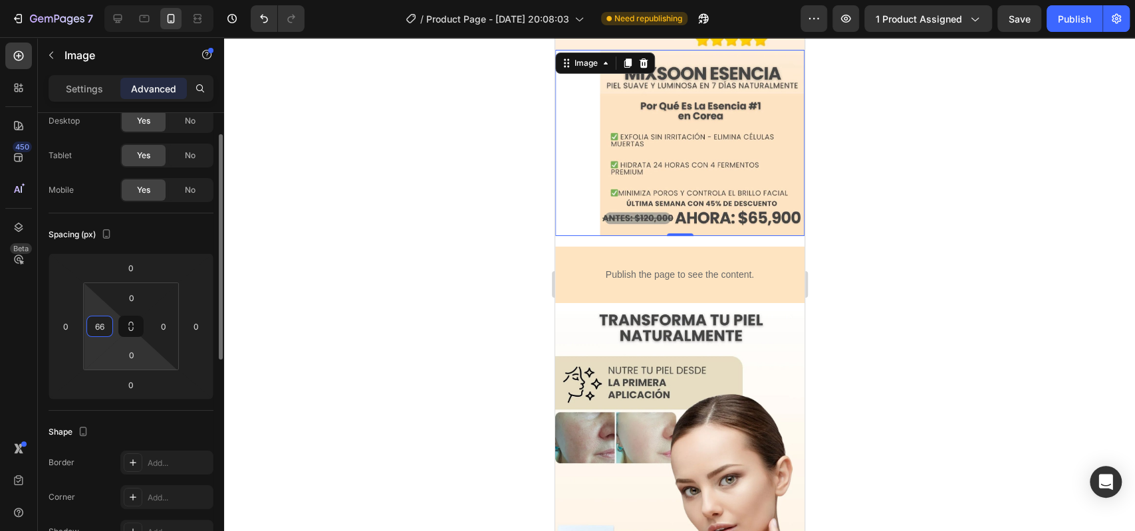
type input "6"
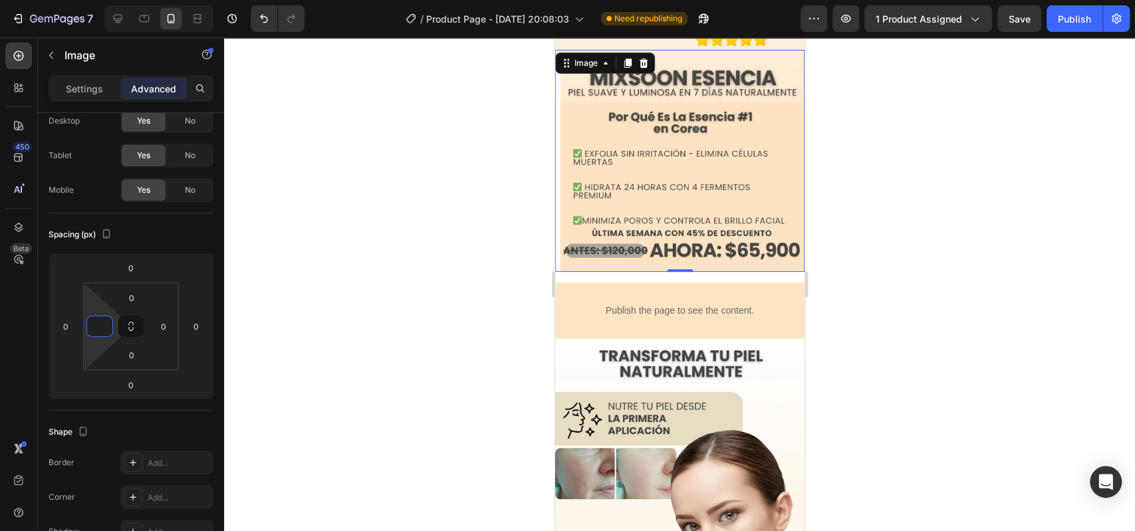
type input "0"
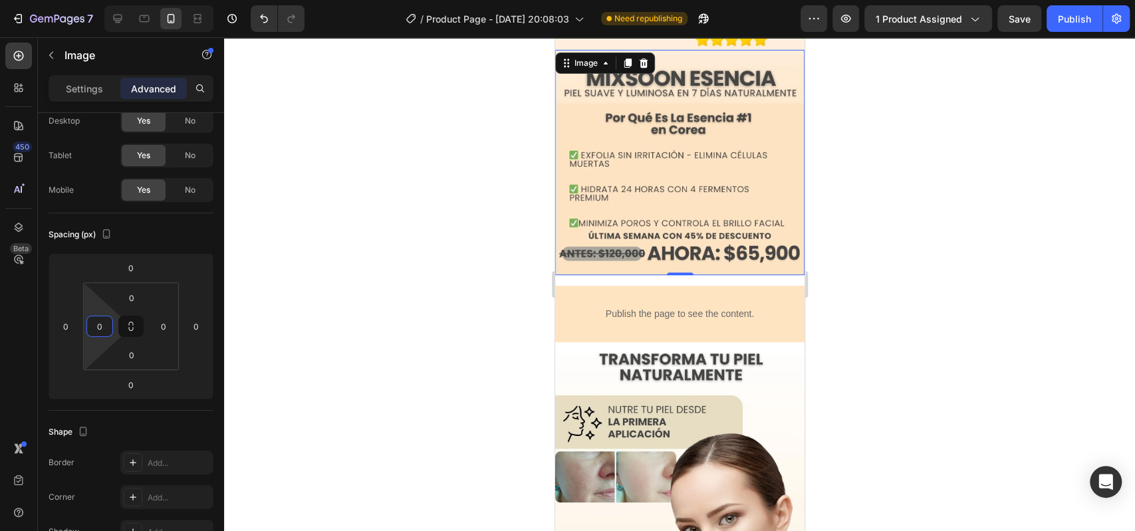
click at [277, 320] on div at bounding box center [679, 284] width 911 height 494
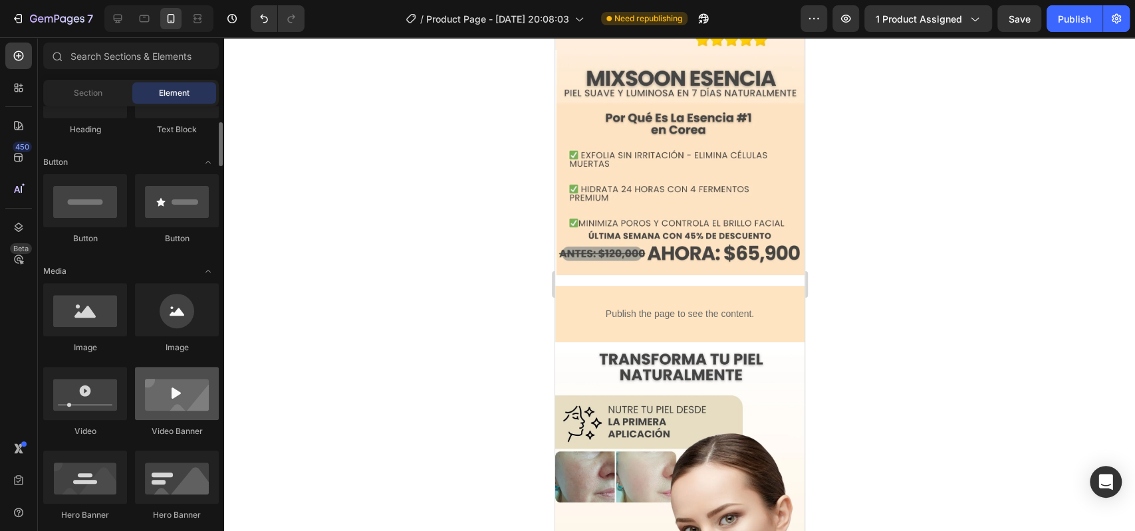
scroll to position [239, 0]
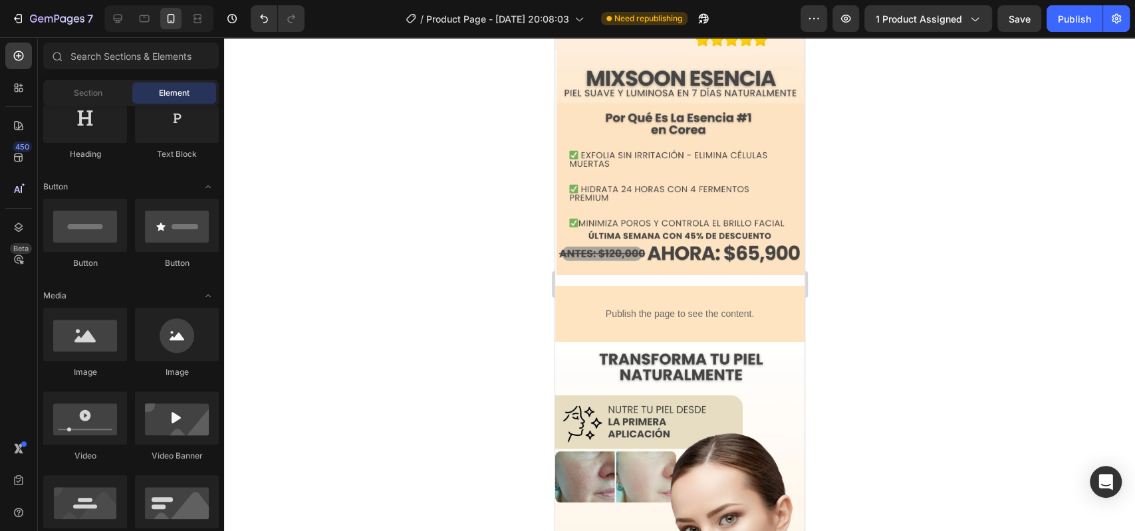
click at [936, 261] on div at bounding box center [679, 284] width 911 height 494
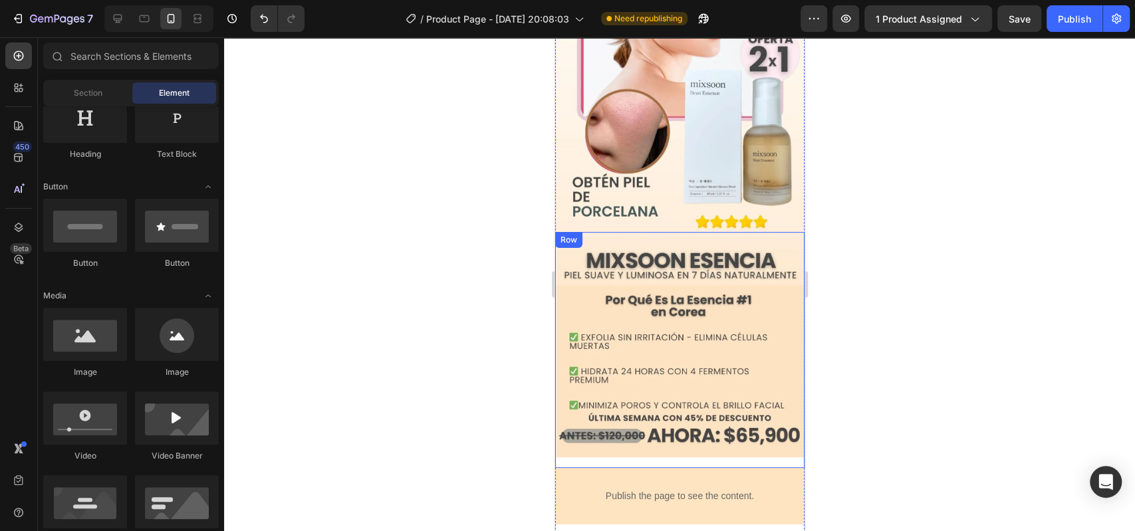
scroll to position [174, 0]
click at [899, 241] on div at bounding box center [679, 284] width 911 height 494
click at [463, 134] on div at bounding box center [679, 284] width 911 height 494
click at [690, 294] on img at bounding box center [678, 346] width 249 height 226
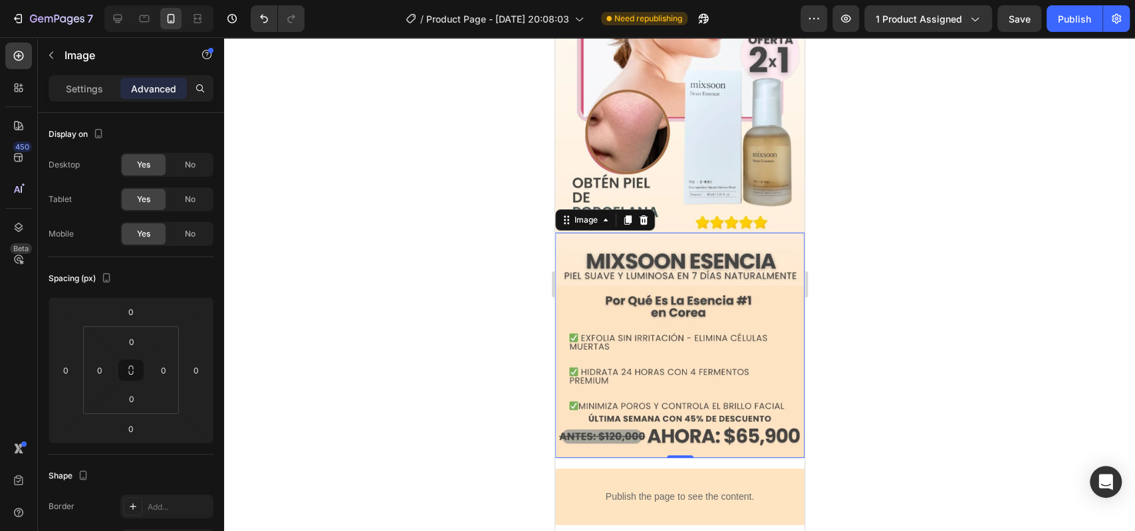
click at [824, 326] on div at bounding box center [679, 284] width 911 height 494
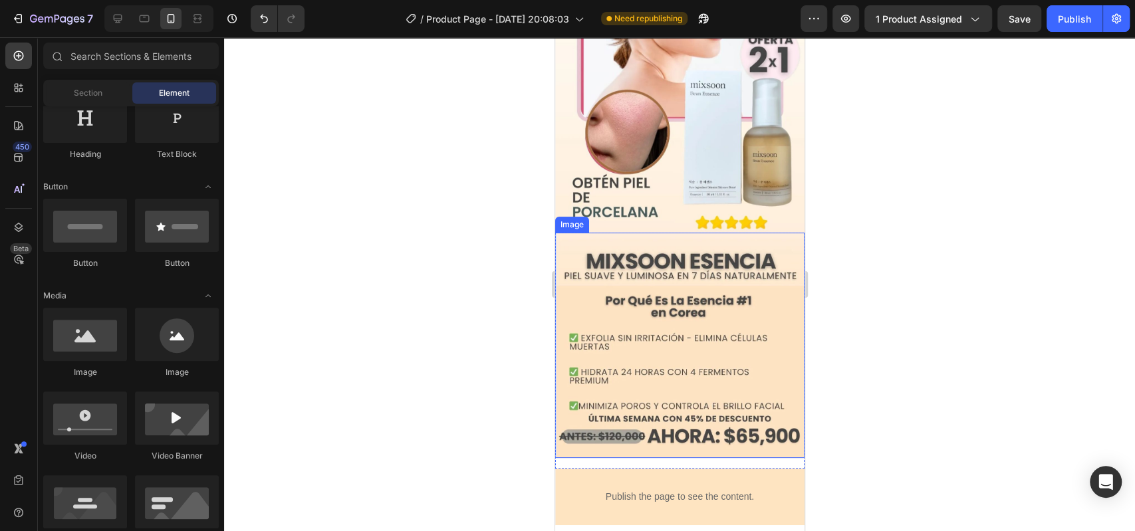
click at [629, 364] on img at bounding box center [678, 346] width 249 height 226
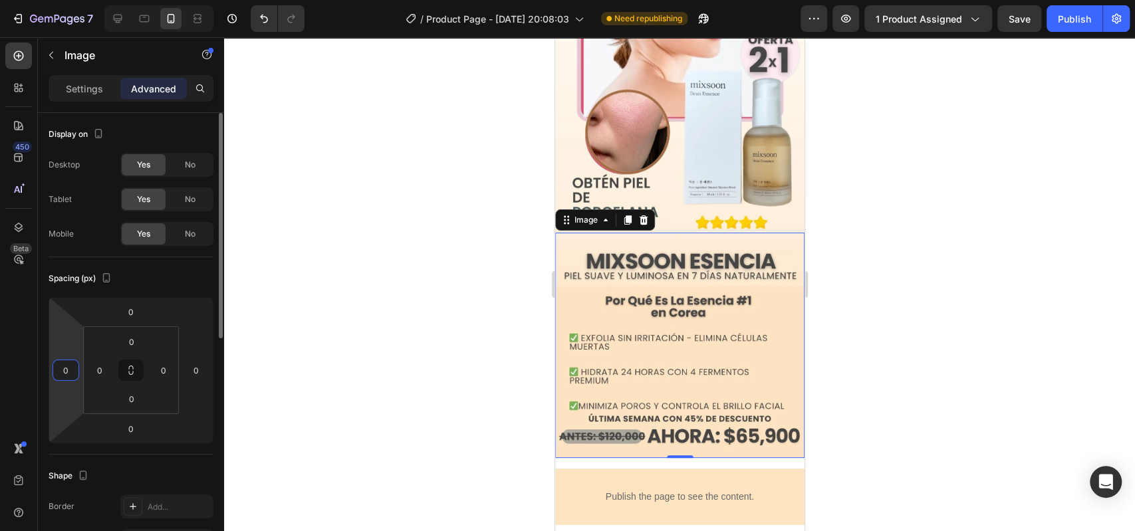
click at [70, 366] on input "0" at bounding box center [66, 370] width 20 height 20
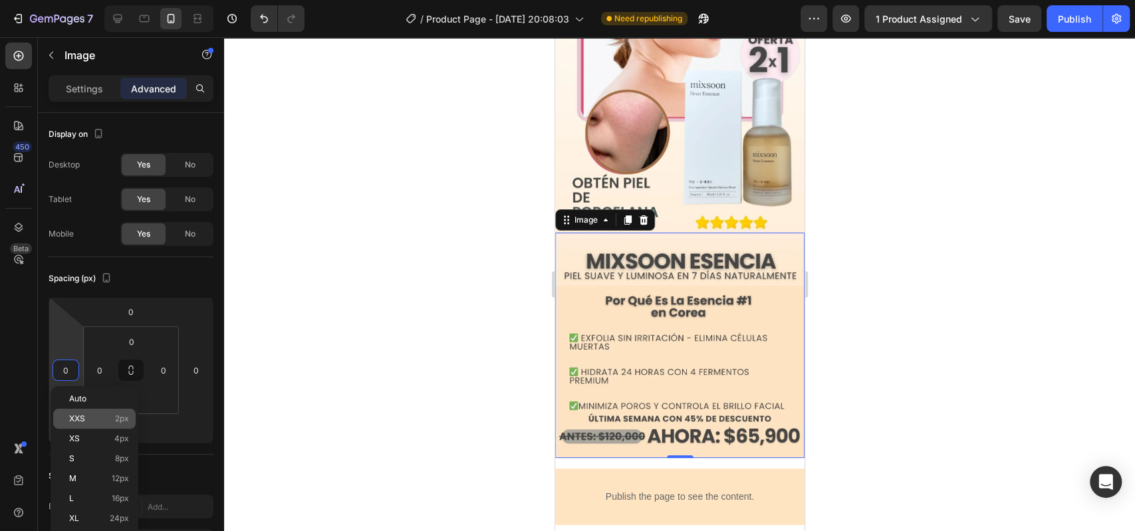
click at [108, 412] on div "XXS 2px" at bounding box center [94, 419] width 82 height 20
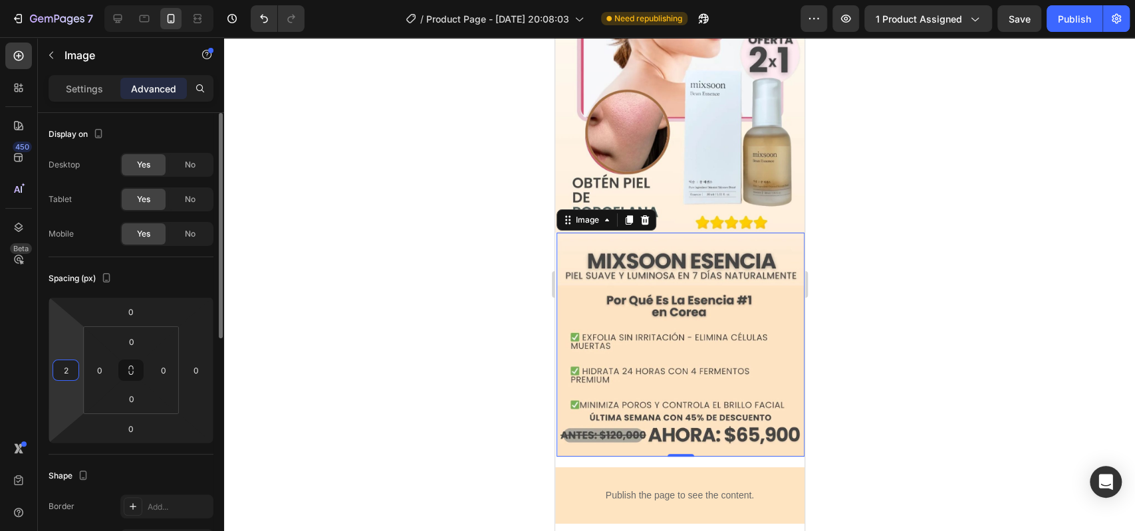
click at [73, 377] on input "2" at bounding box center [66, 370] width 20 height 20
type input "0"
click at [111, 366] on div "0" at bounding box center [99, 370] width 27 height 21
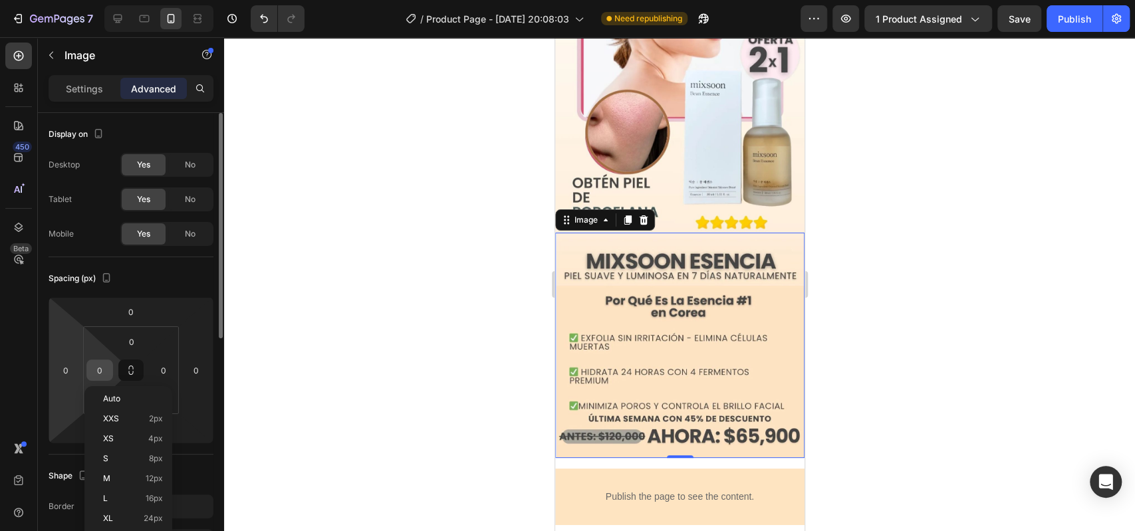
click at [104, 366] on input "0" at bounding box center [100, 370] width 20 height 20
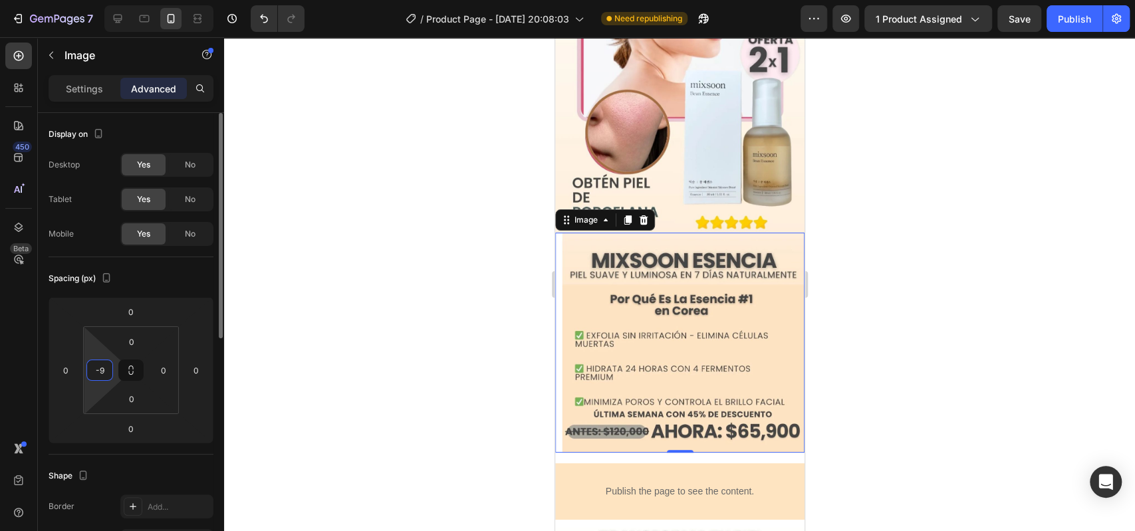
type input "-"
type input "+9"
click at [310, 308] on div at bounding box center [679, 284] width 911 height 494
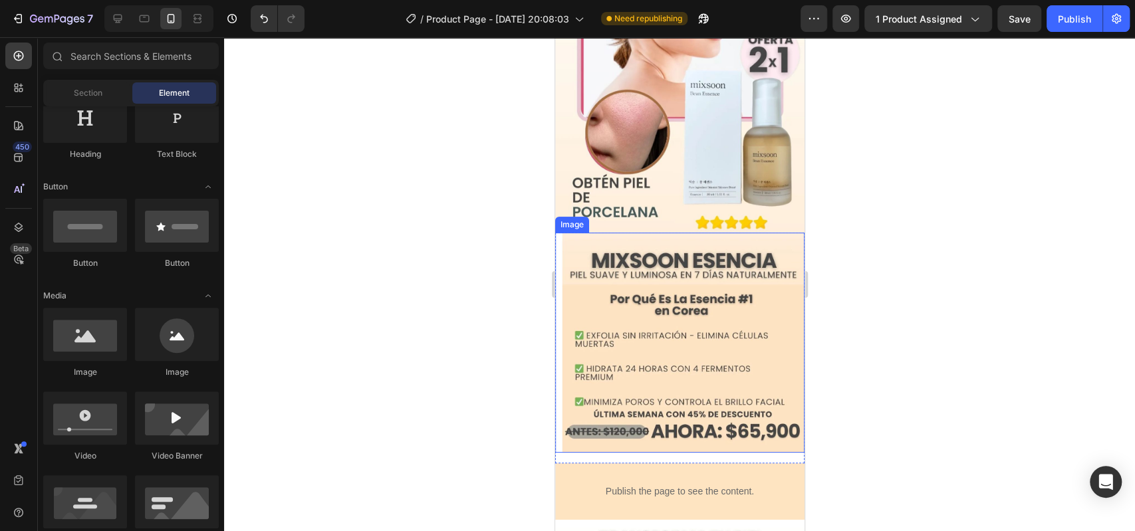
click at [623, 269] on img at bounding box center [681, 343] width 243 height 220
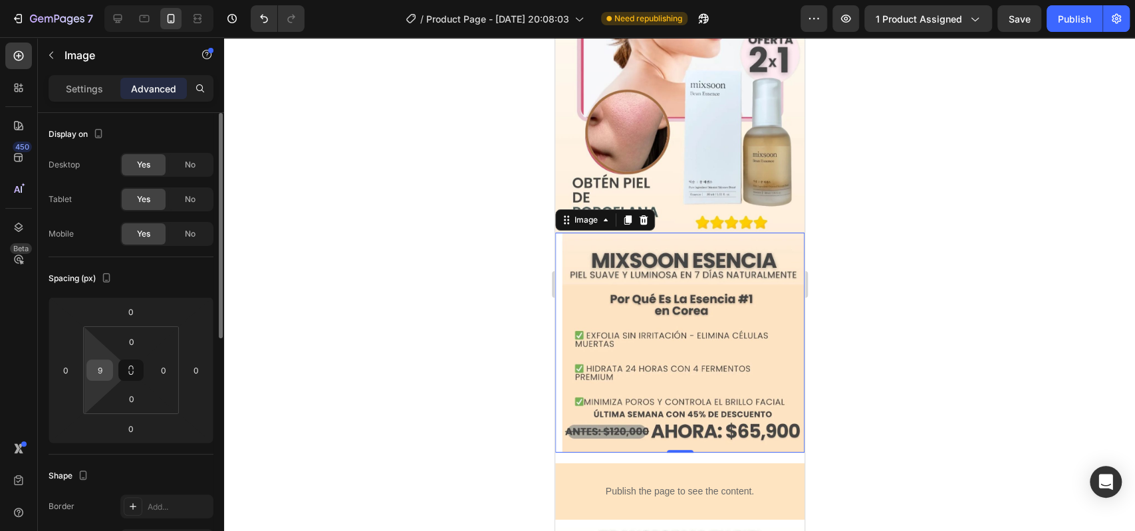
click at [104, 370] on input "9" at bounding box center [100, 370] width 20 height 20
type input "0"
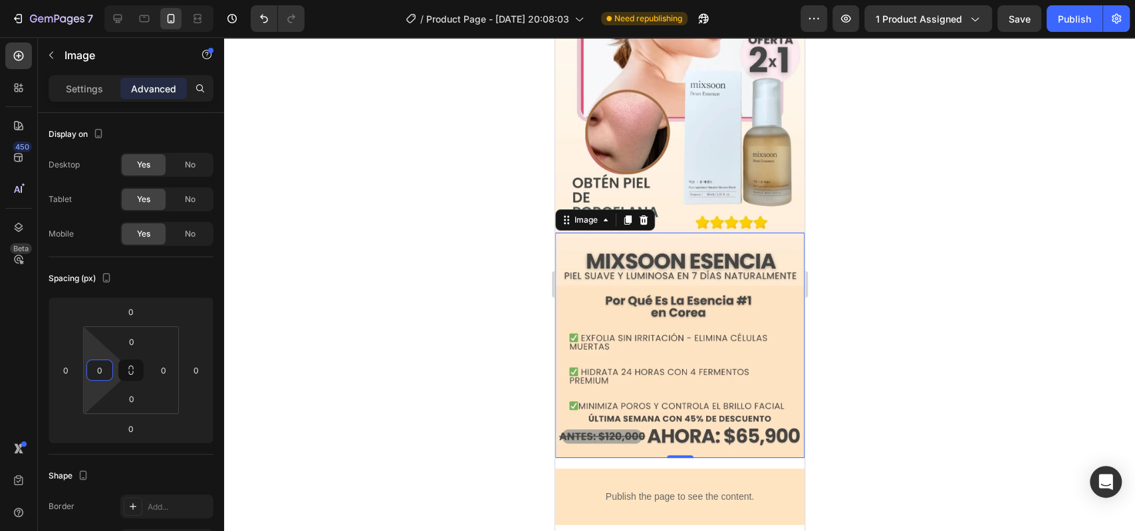
click at [306, 315] on div at bounding box center [679, 284] width 911 height 494
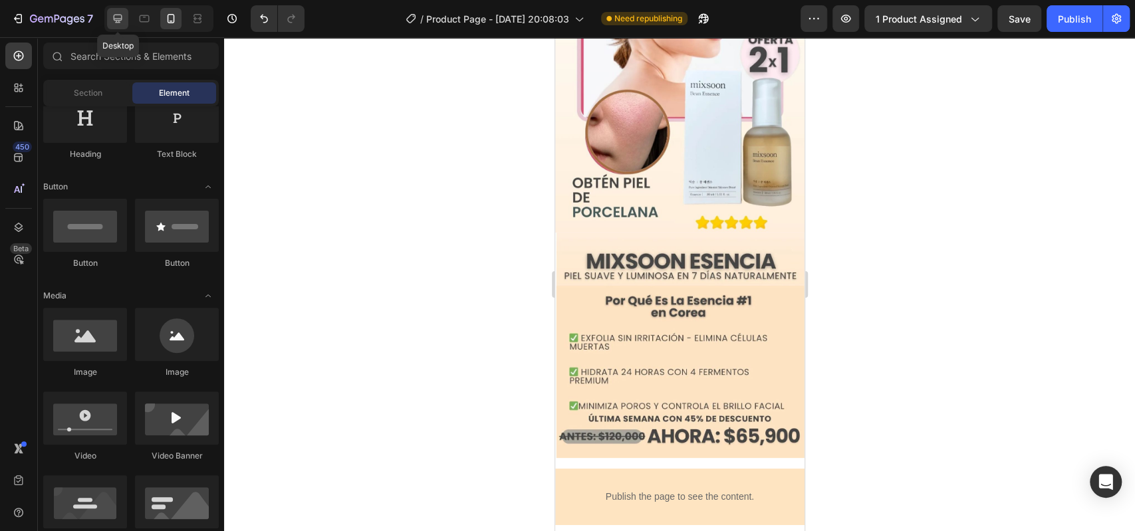
click at [121, 11] on div at bounding box center [117, 18] width 21 height 21
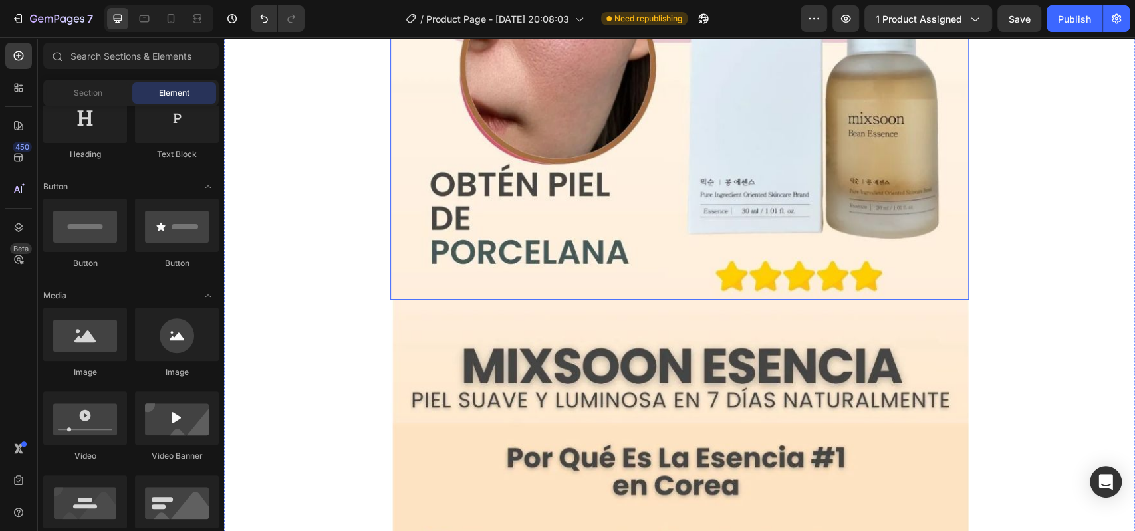
scroll to position [789, 0]
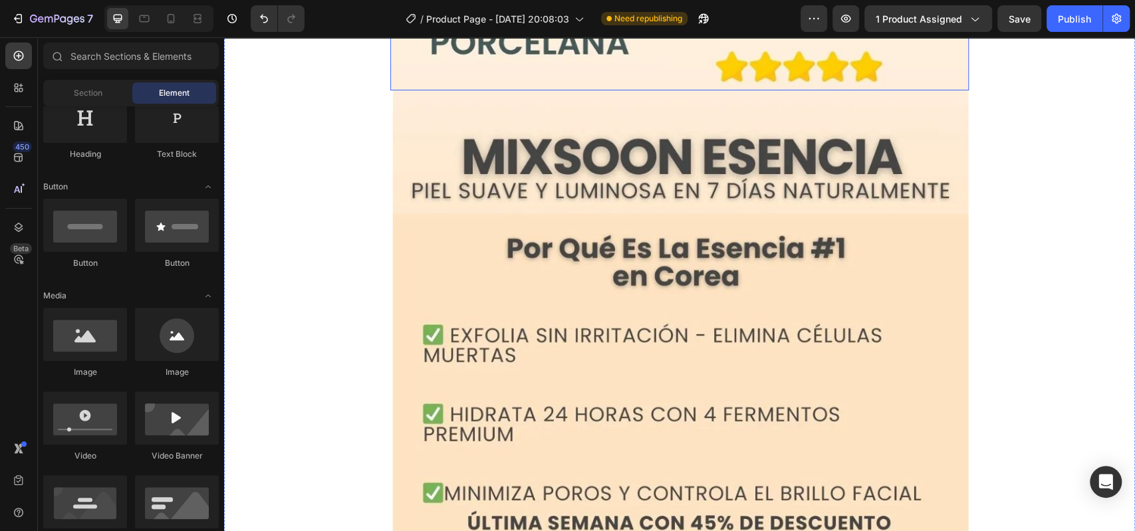
click at [637, 292] on img at bounding box center [679, 352] width 578 height 524
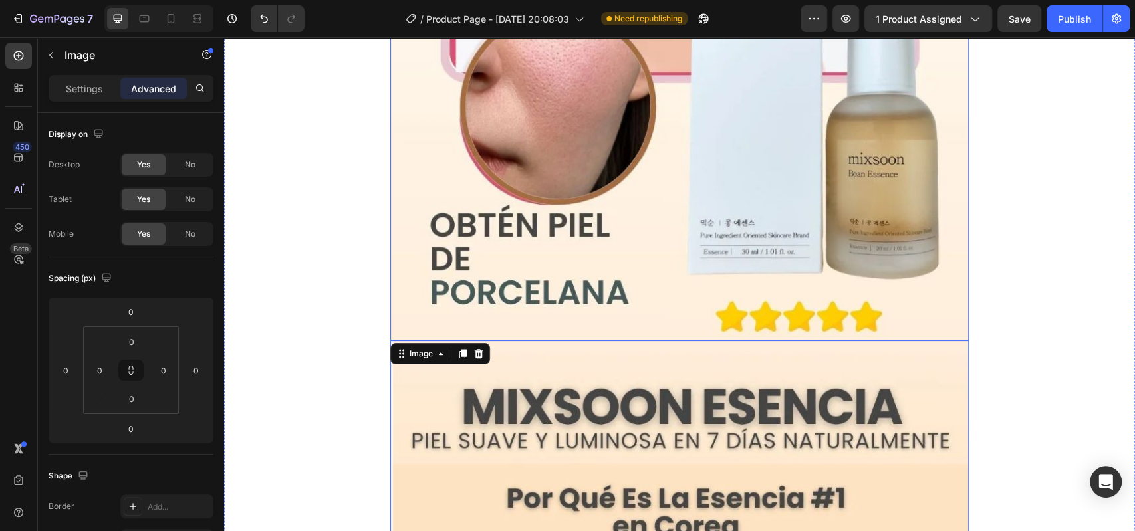
scroll to position [537, 0]
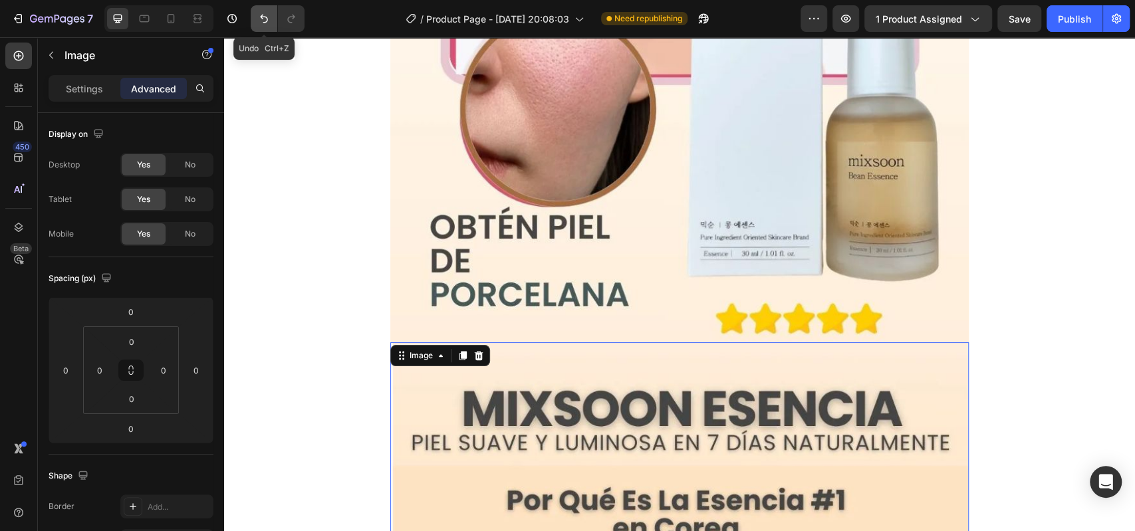
click at [263, 12] on icon "Undo/Redo" at bounding box center [263, 18] width 13 height 13
click at [266, 15] on icon "Undo/Redo" at bounding box center [263, 18] width 13 height 13
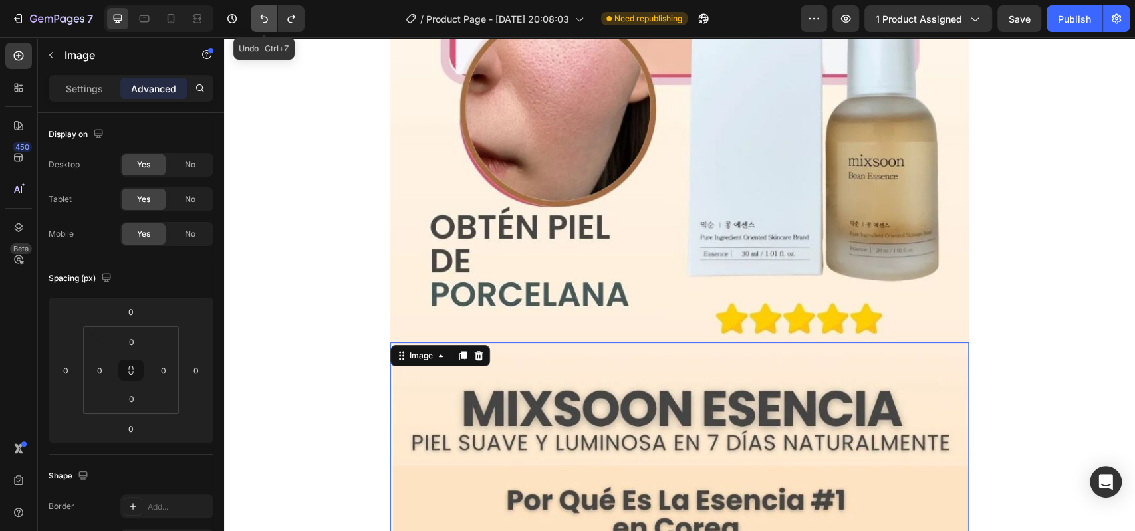
click at [266, 15] on icon "Undo/Redo" at bounding box center [263, 18] width 13 height 13
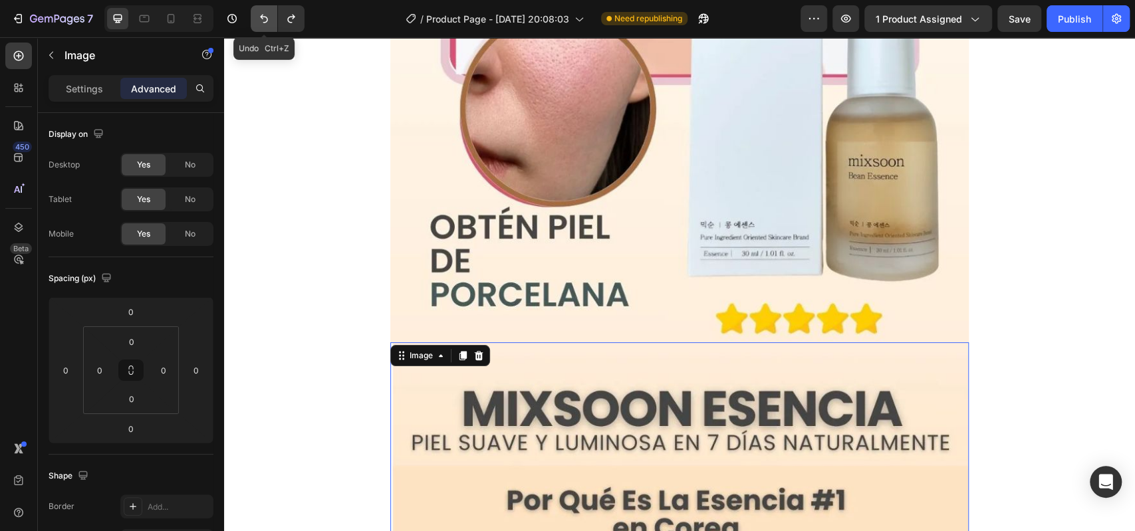
click at [266, 15] on icon "Undo/Redo" at bounding box center [263, 18] width 13 height 13
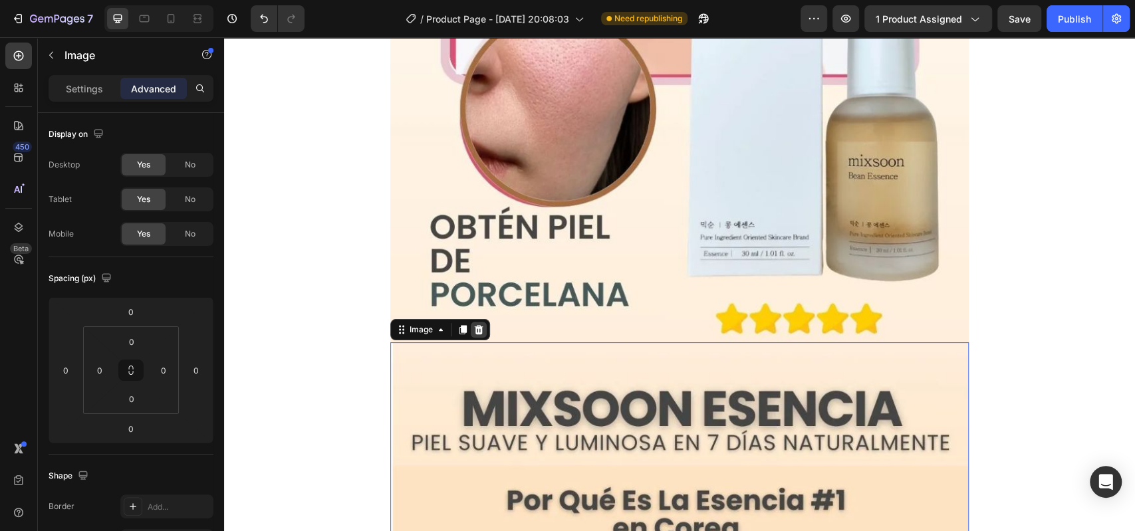
click at [477, 325] on icon at bounding box center [479, 329] width 9 height 9
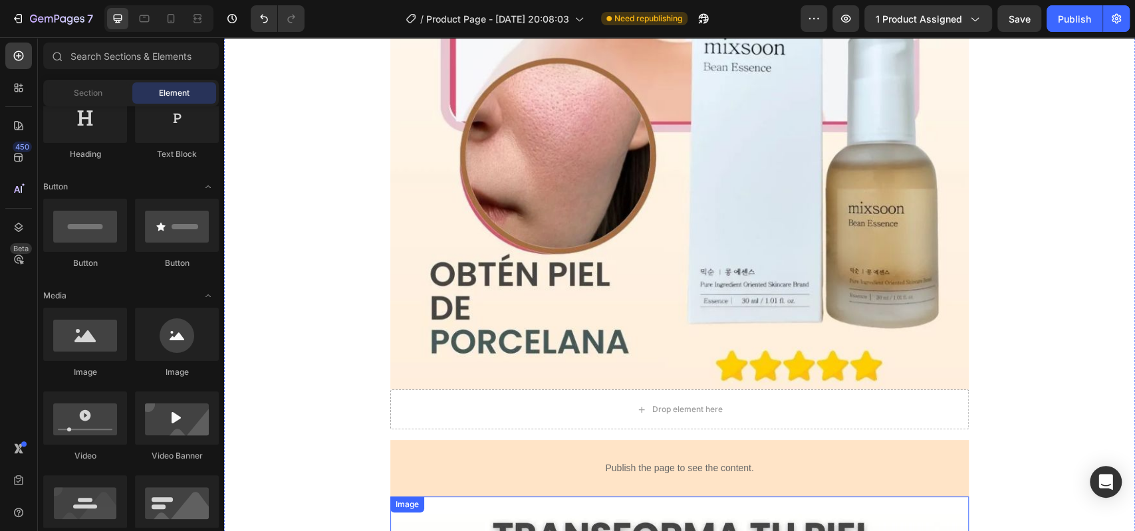
scroll to position [487, 0]
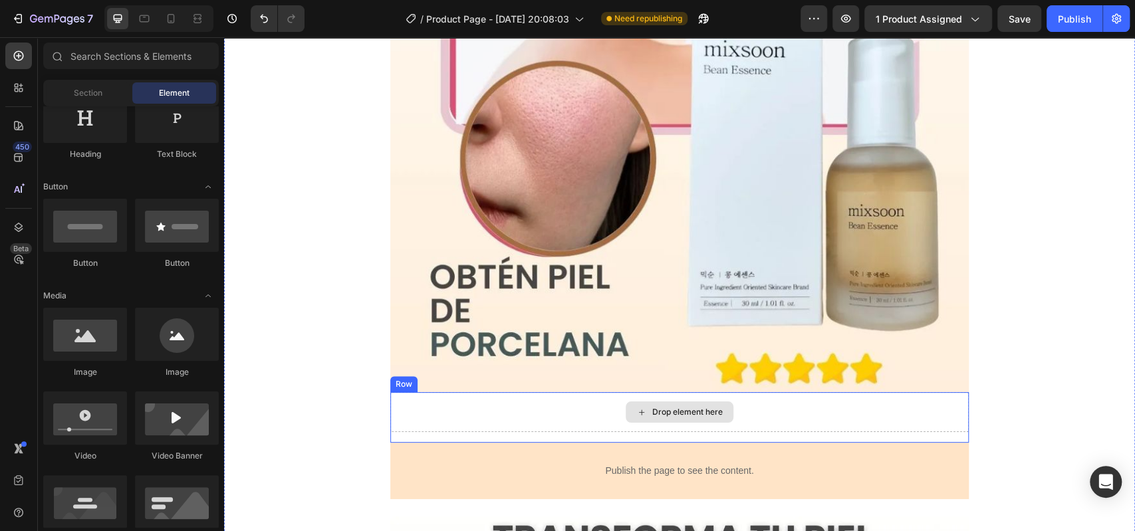
click at [457, 398] on div "Drop element here" at bounding box center [679, 412] width 578 height 40
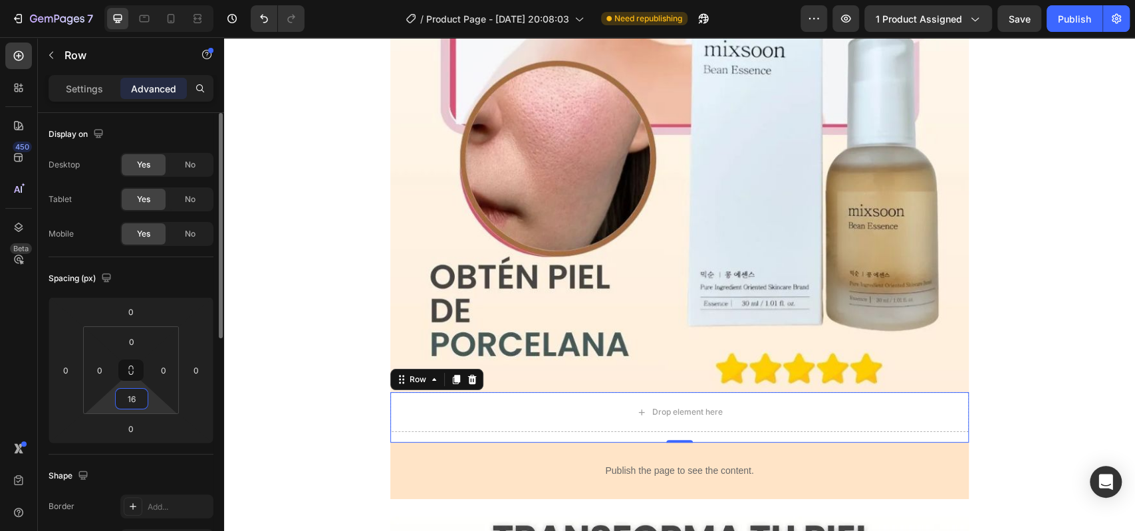
click at [136, 401] on input "16" at bounding box center [131, 399] width 27 height 20
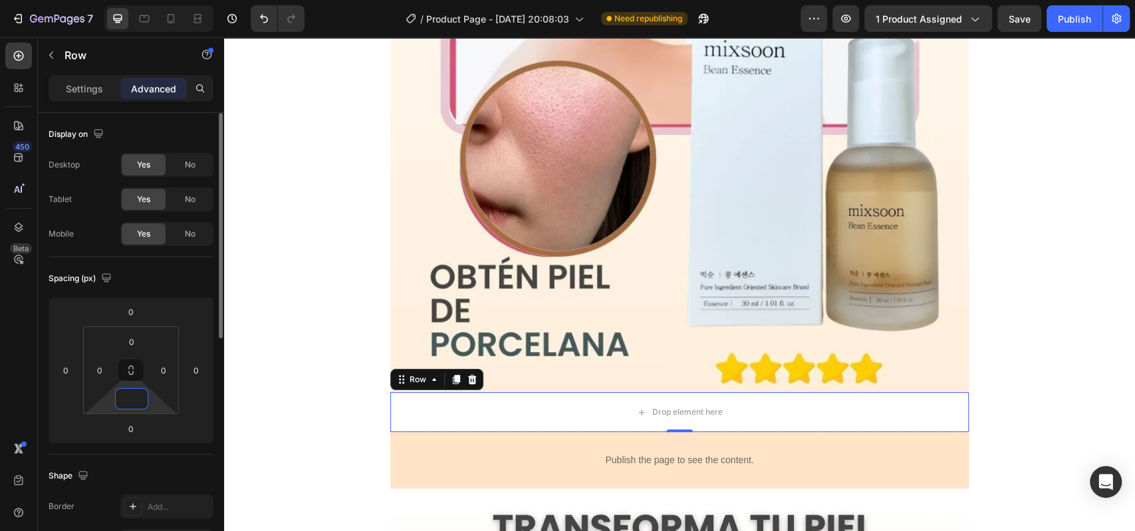
type input "0"
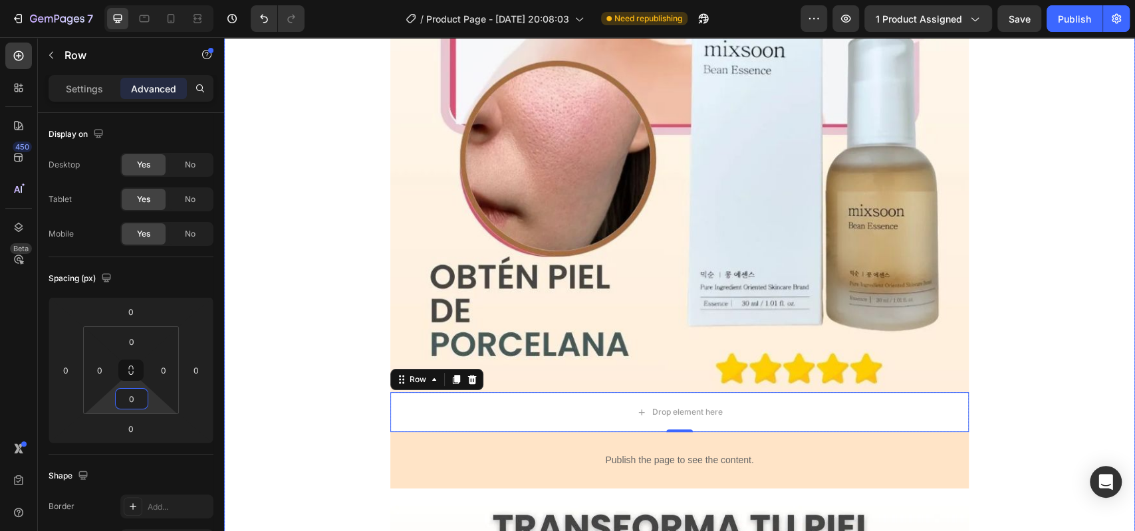
click at [91, 95] on div "Settings" at bounding box center [84, 88] width 66 height 21
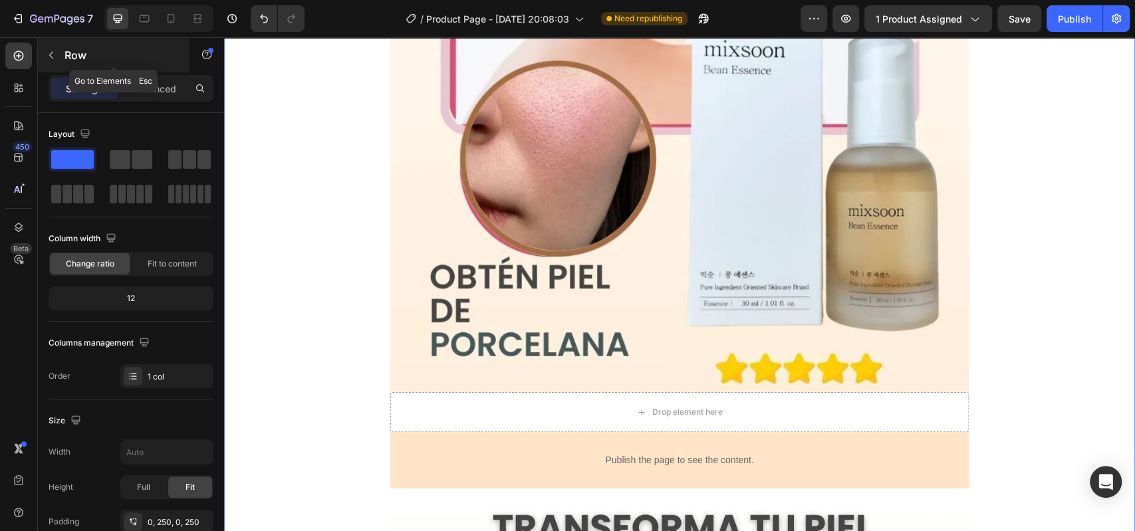
click at [57, 55] on button "button" at bounding box center [51, 55] width 21 height 21
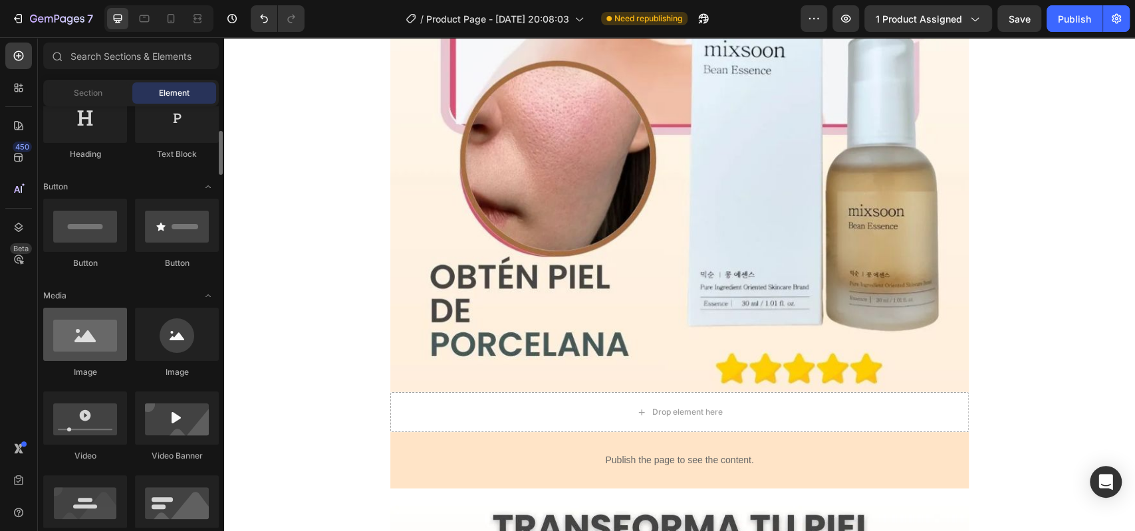
click at [85, 344] on div at bounding box center [85, 334] width 84 height 53
click at [90, 324] on div at bounding box center [85, 334] width 84 height 53
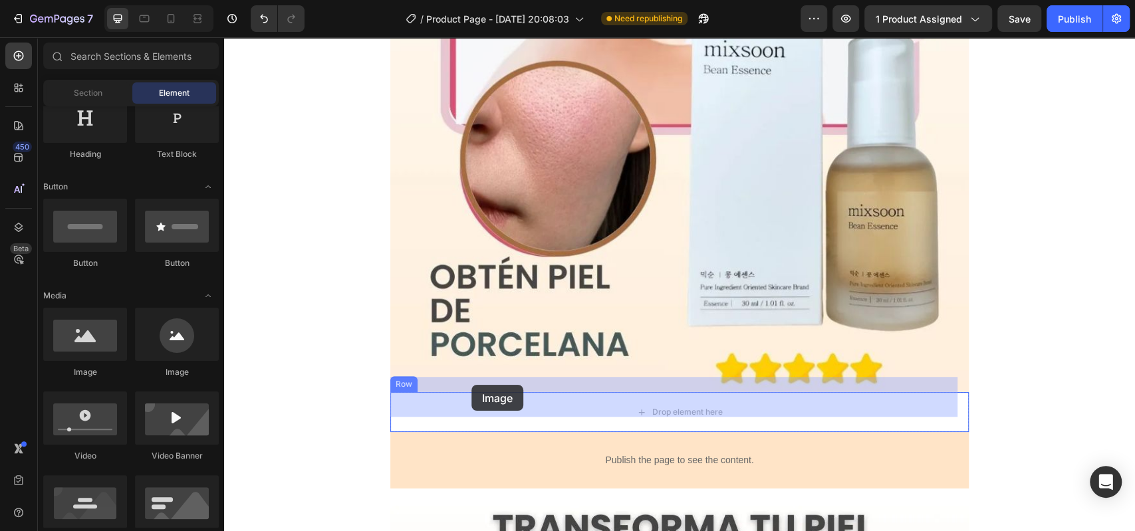
drag, startPoint x: 314, startPoint y: 361, endPoint x: 471, endPoint y: 385, distance: 158.7
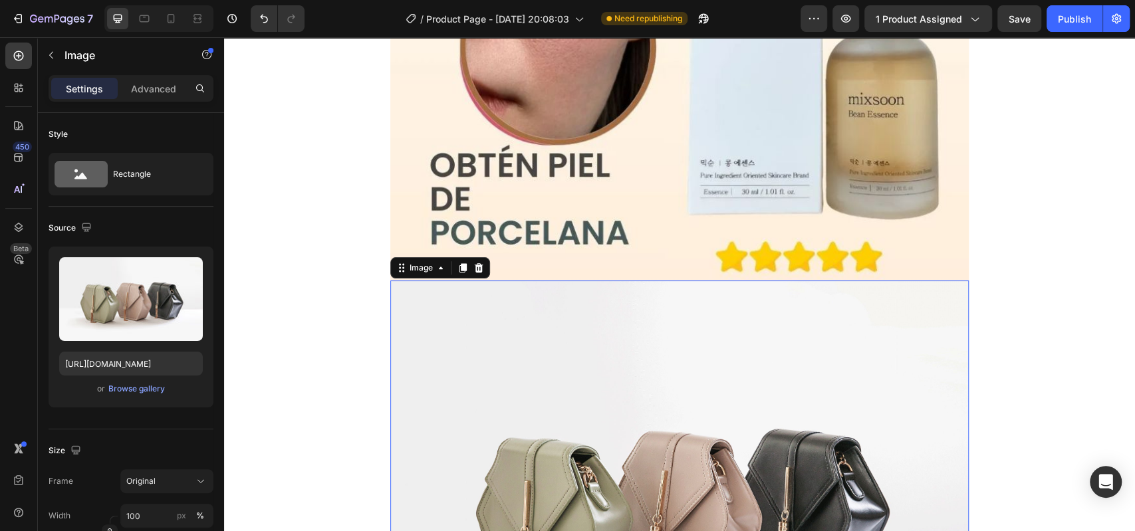
scroll to position [600, 0]
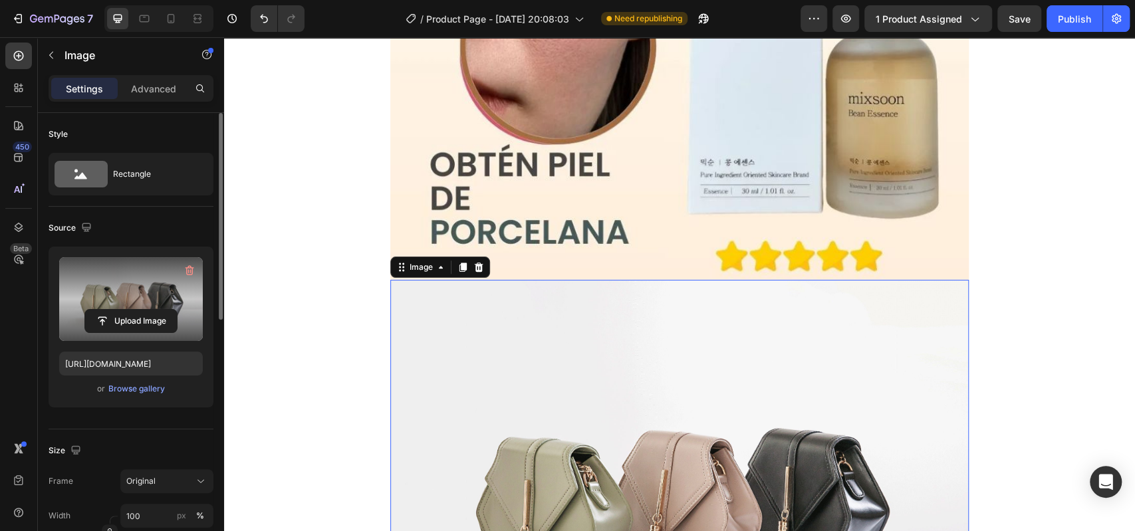
click at [114, 304] on label at bounding box center [131, 299] width 144 height 84
click at [114, 310] on input "file" at bounding box center [131, 321] width 92 height 23
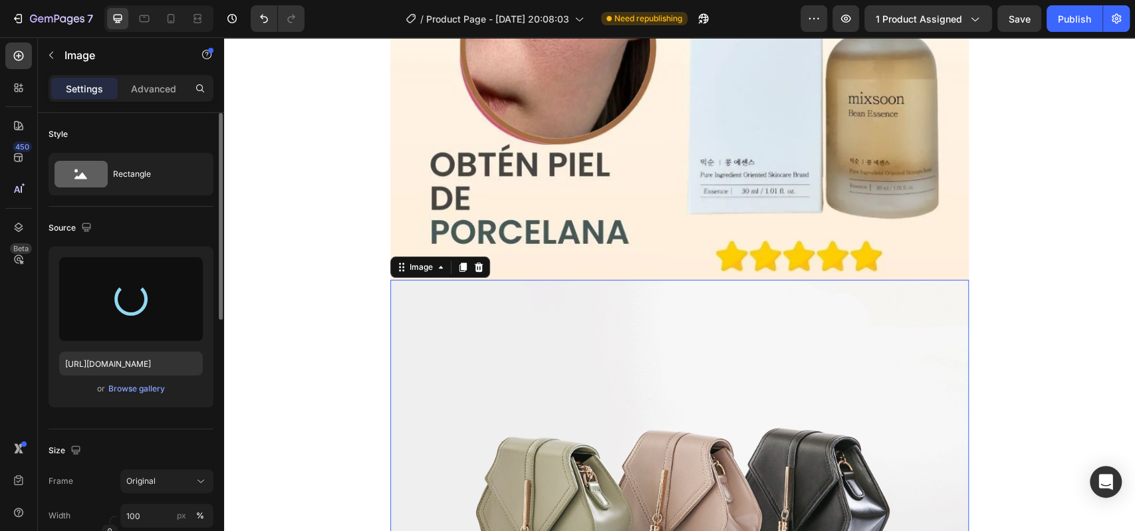
type input "[URL][DOMAIN_NAME]"
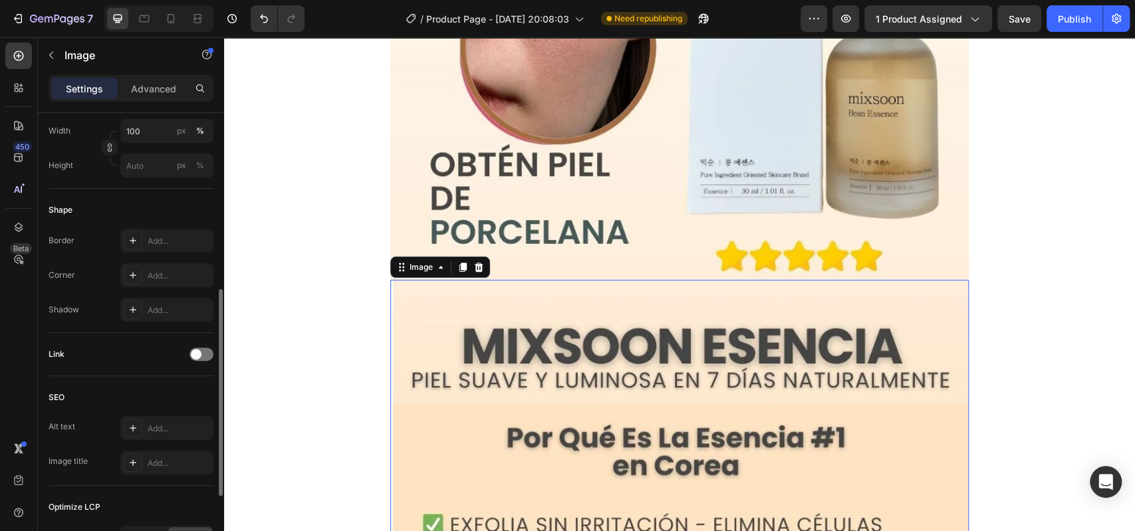
scroll to position [481, 0]
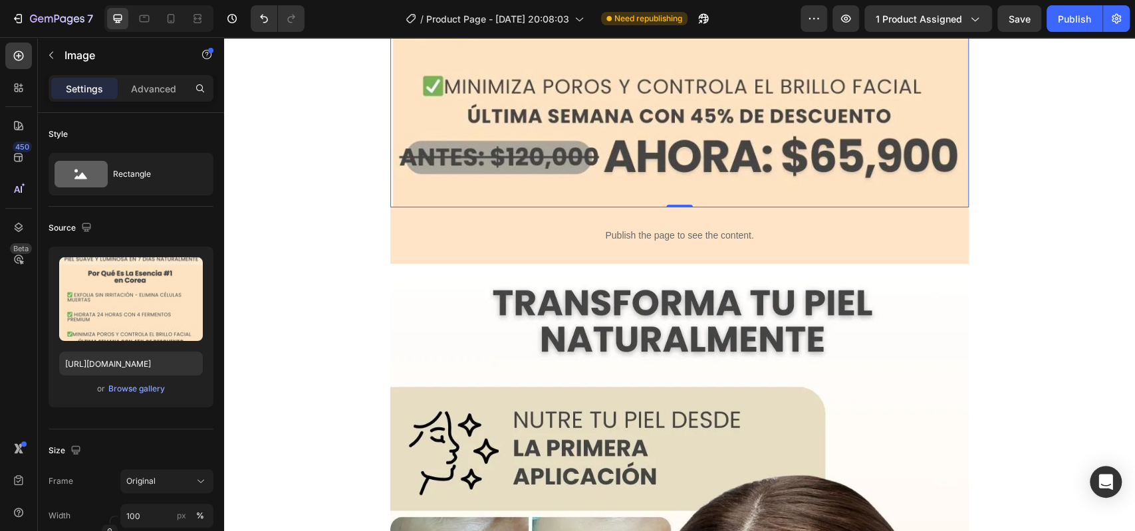
scroll to position [1194, 0]
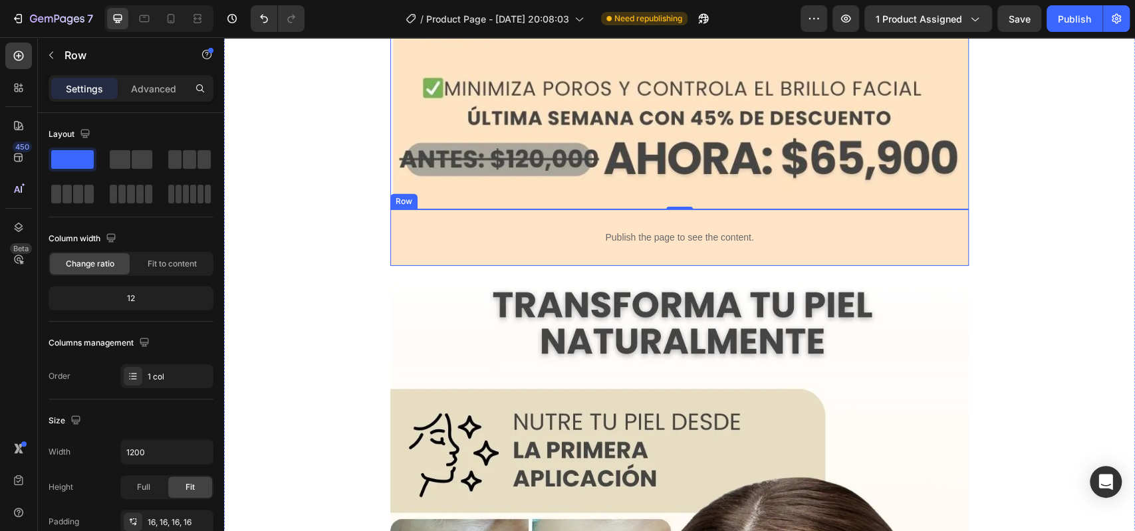
click at [425, 227] on div "Publish the page to see the content. Custom Code" at bounding box center [679, 237] width 557 height 35
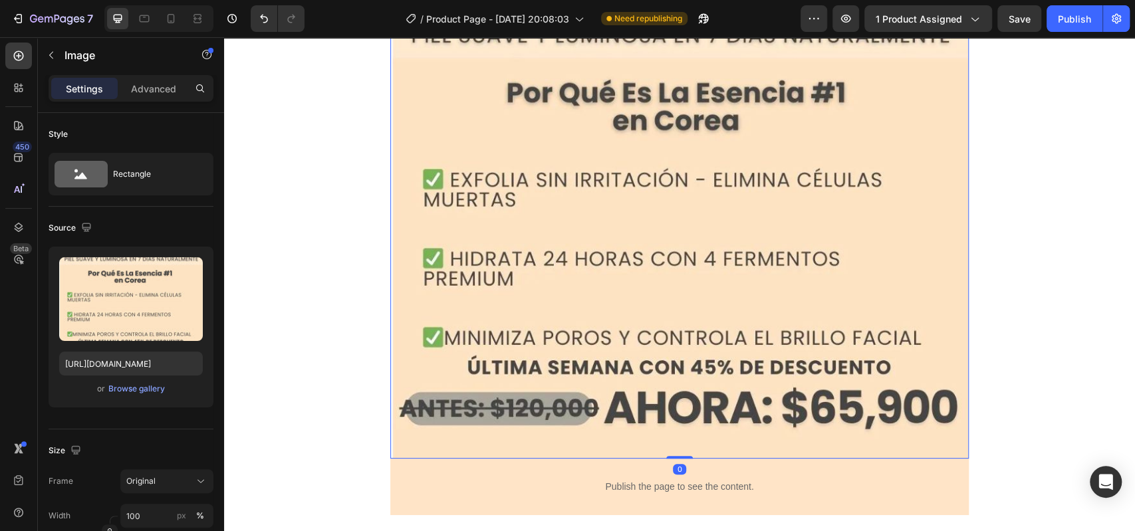
scroll to position [940, 0]
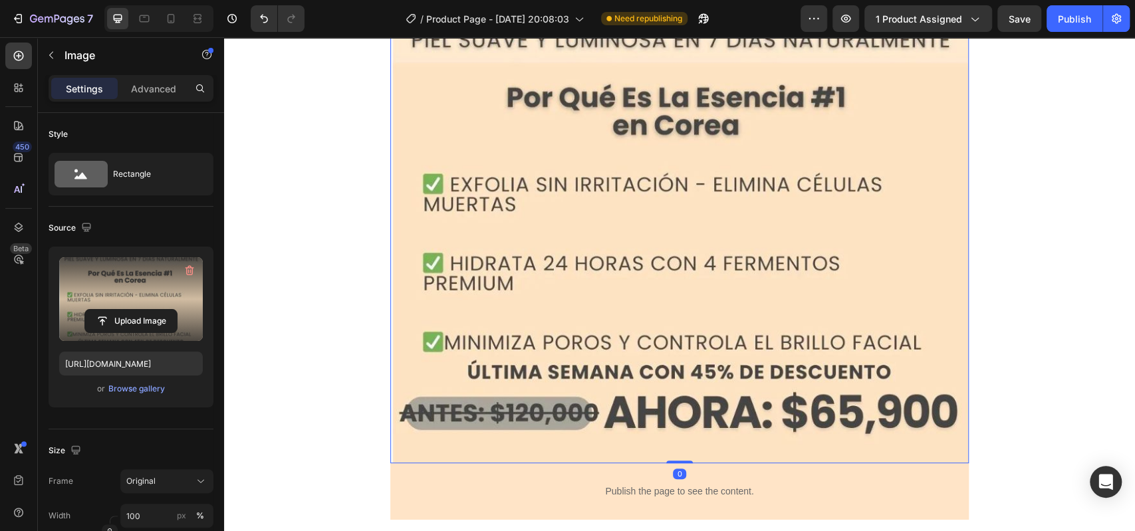
click at [76, 276] on label at bounding box center [131, 299] width 144 height 84
click at [85, 310] on input "file" at bounding box center [131, 321] width 92 height 23
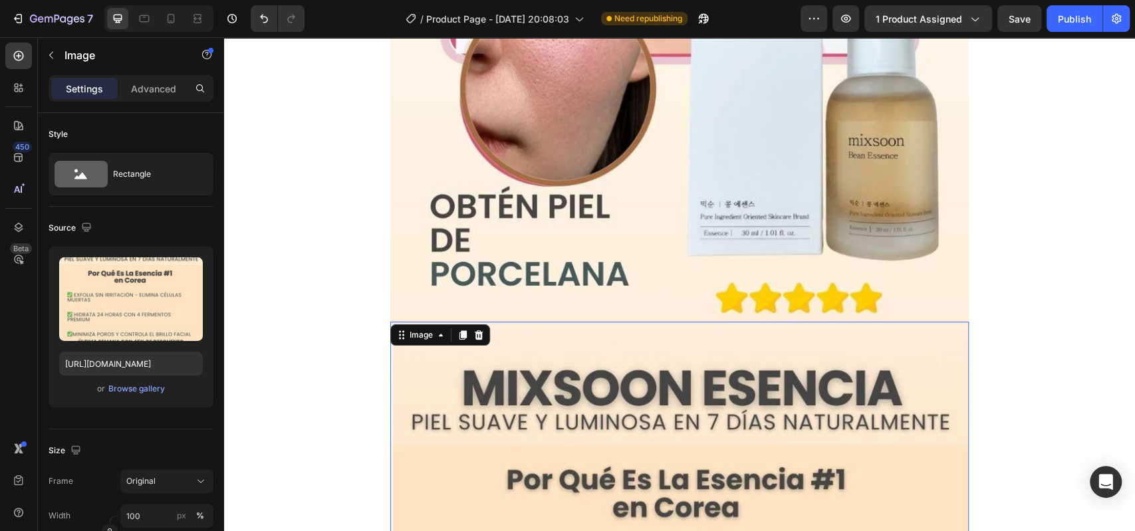
scroll to position [557, 0]
click at [165, 92] on p "Advanced" at bounding box center [153, 89] width 45 height 14
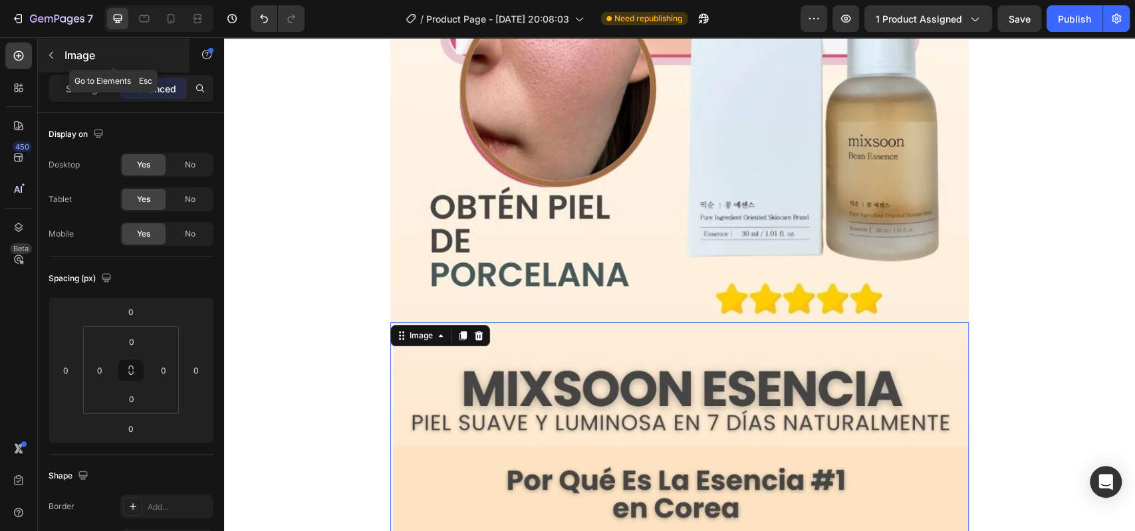
click at [55, 53] on icon "button" at bounding box center [51, 55] width 11 height 11
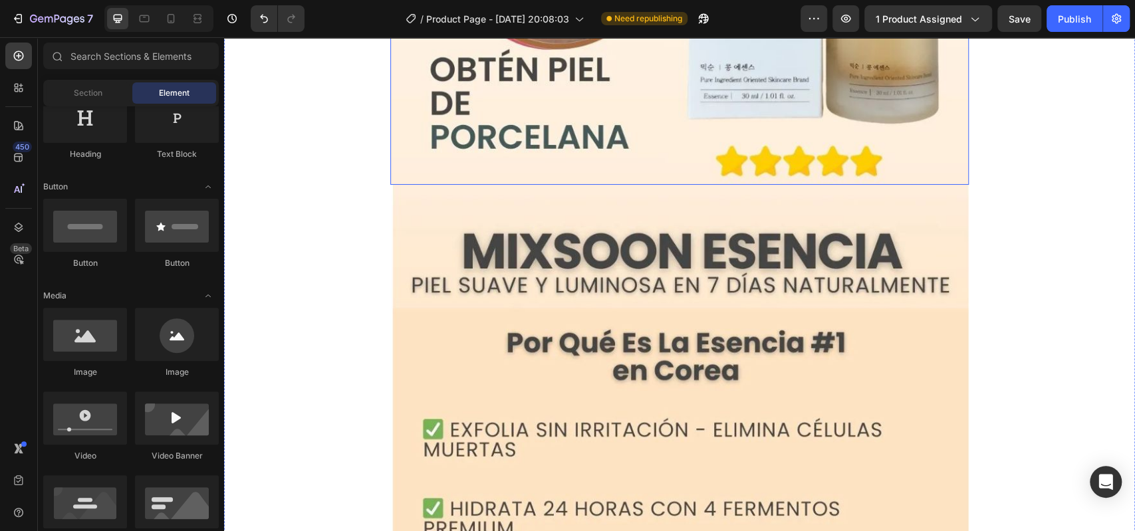
scroll to position [696, 0]
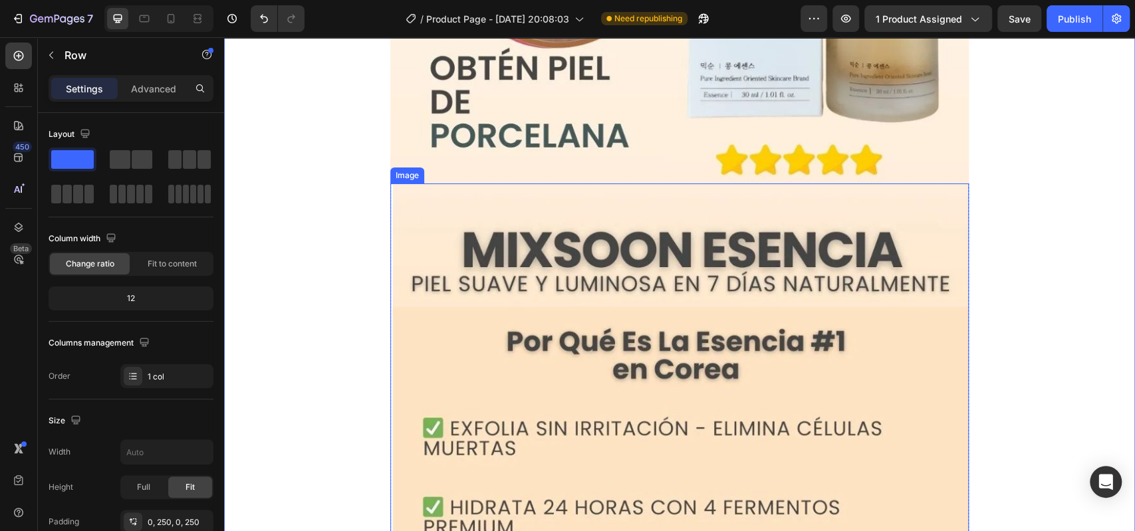
click at [619, 204] on img at bounding box center [679, 445] width 578 height 524
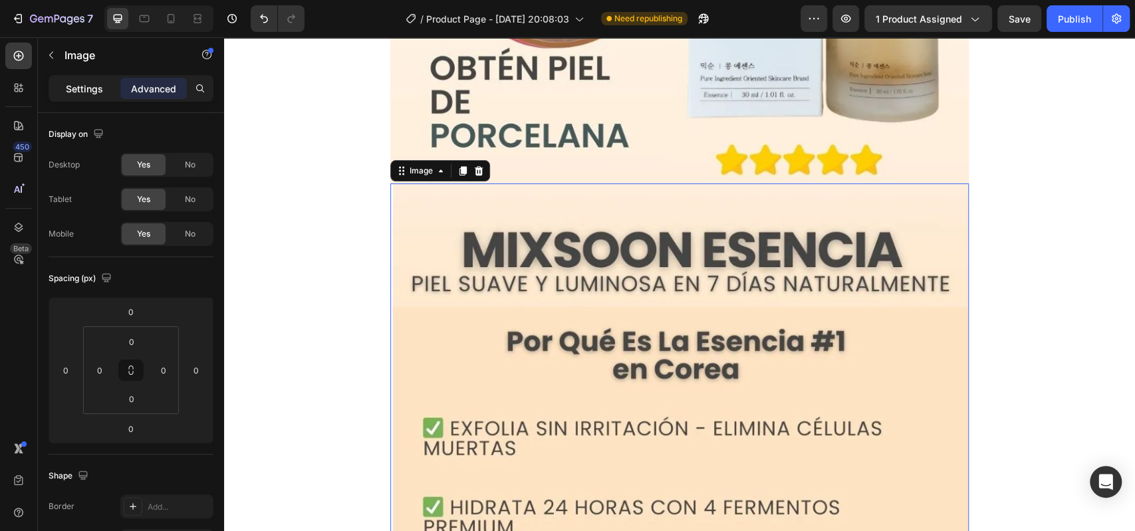
click at [73, 96] on div "Settings" at bounding box center [84, 88] width 66 height 21
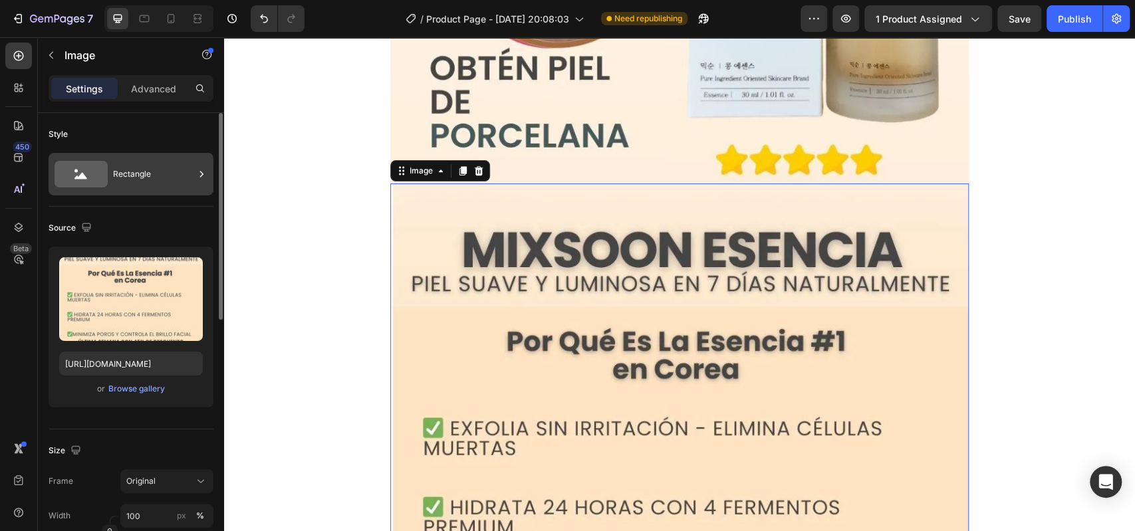
click at [153, 173] on div "Rectangle" at bounding box center [153, 174] width 81 height 31
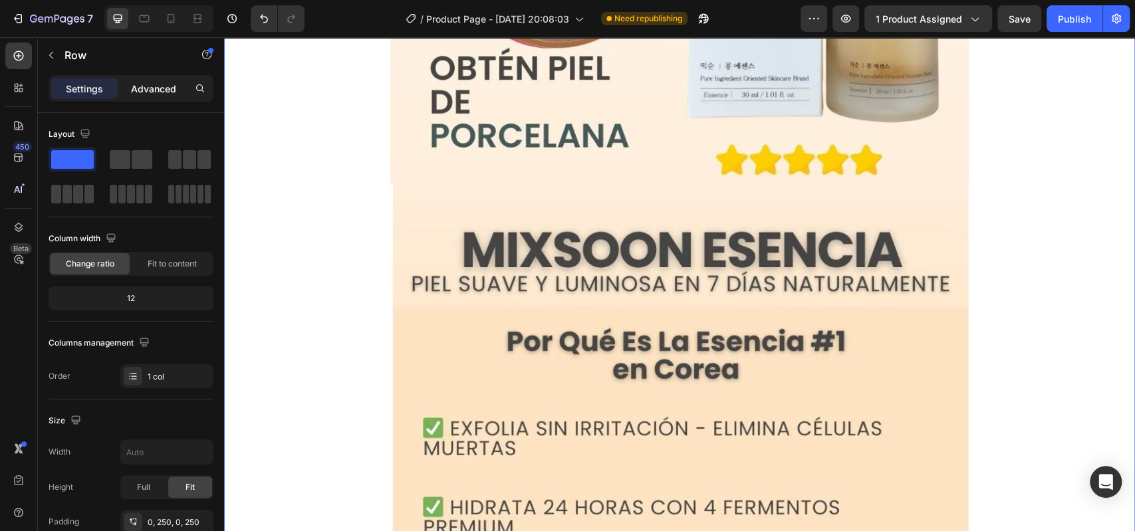
click at [149, 84] on p "Advanced" at bounding box center [153, 89] width 45 height 14
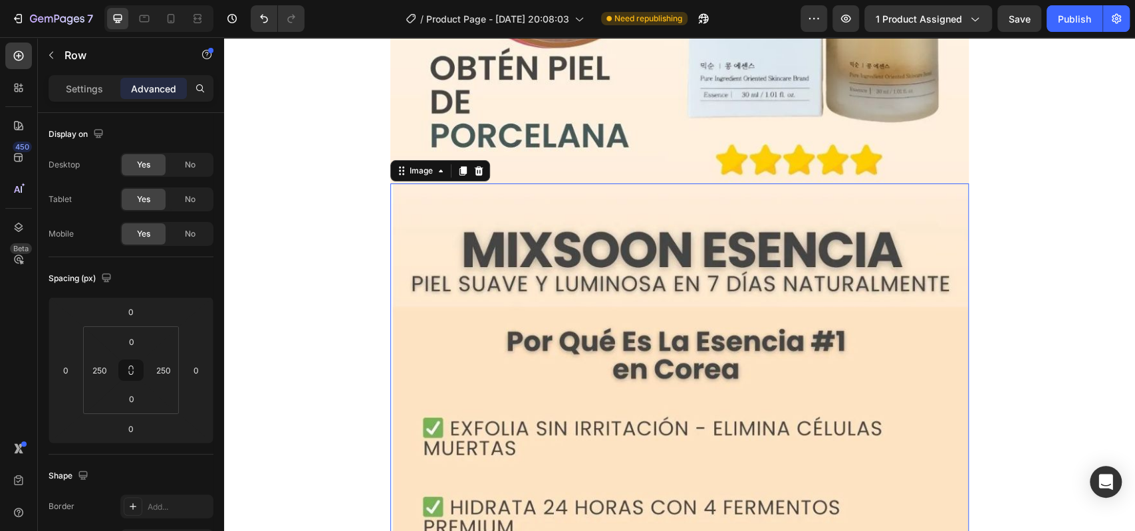
click at [506, 363] on img at bounding box center [679, 445] width 578 height 524
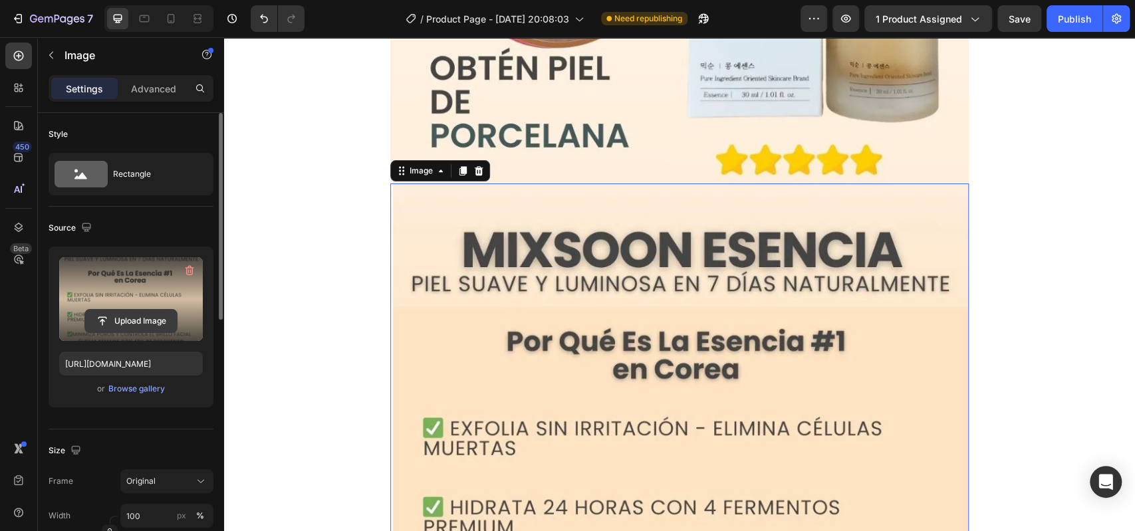
click at [151, 316] on input "file" at bounding box center [131, 321] width 92 height 23
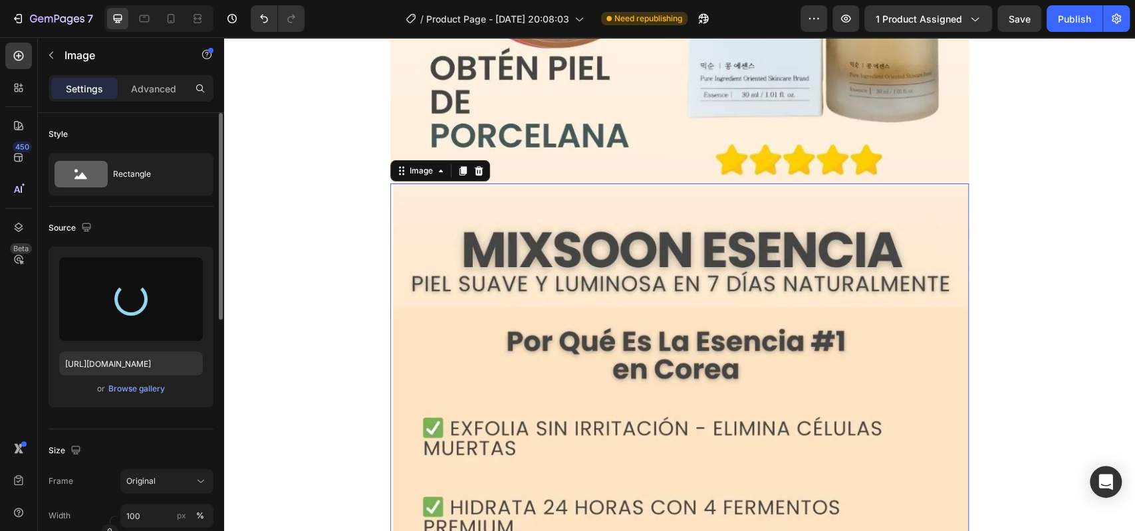
type input "[URL][DOMAIN_NAME]"
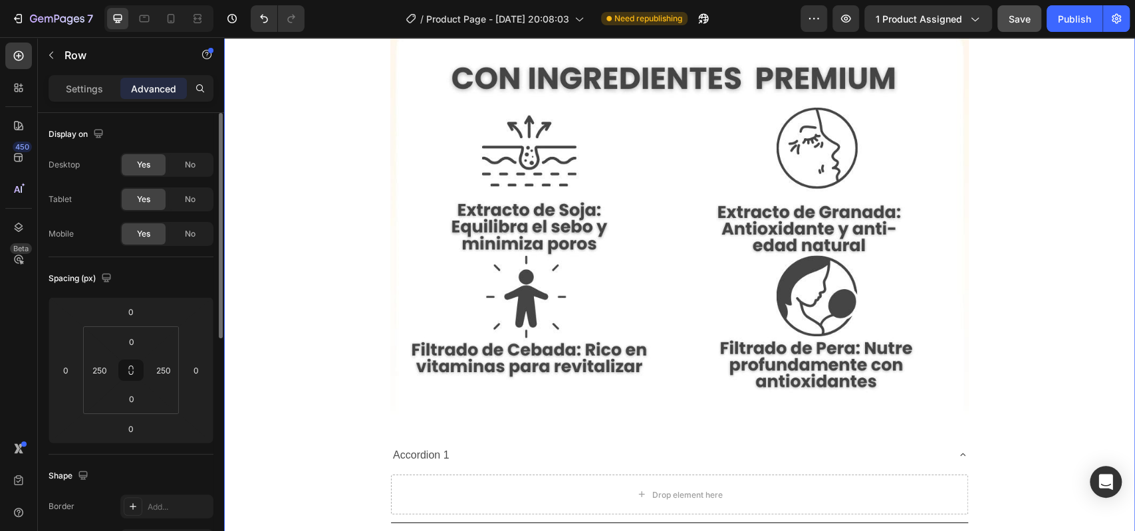
scroll to position [5090, 0]
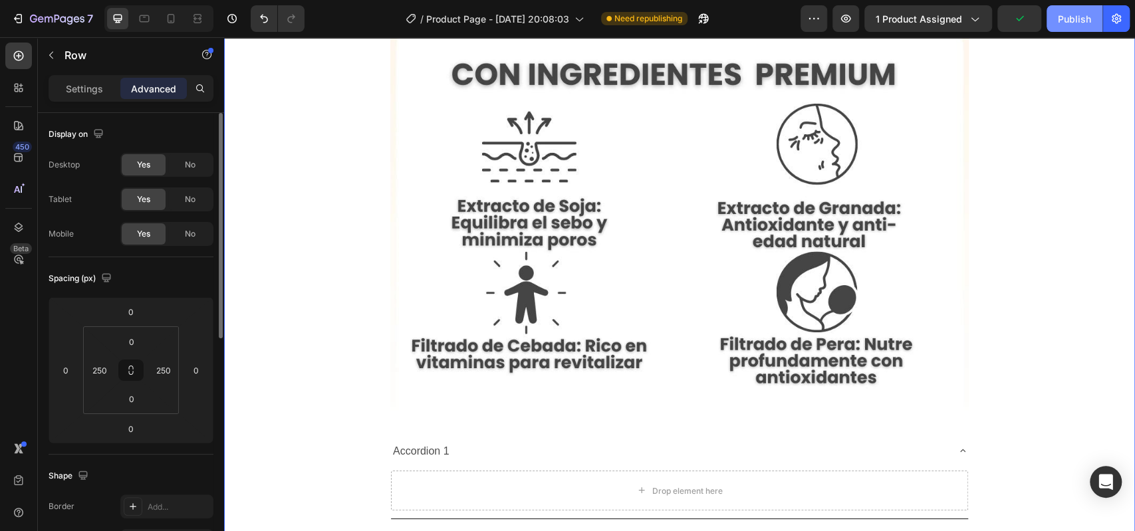
click at [1070, 15] on div "Publish" at bounding box center [1074, 19] width 33 height 14
click at [1066, 13] on div "Publish" at bounding box center [1074, 19] width 33 height 14
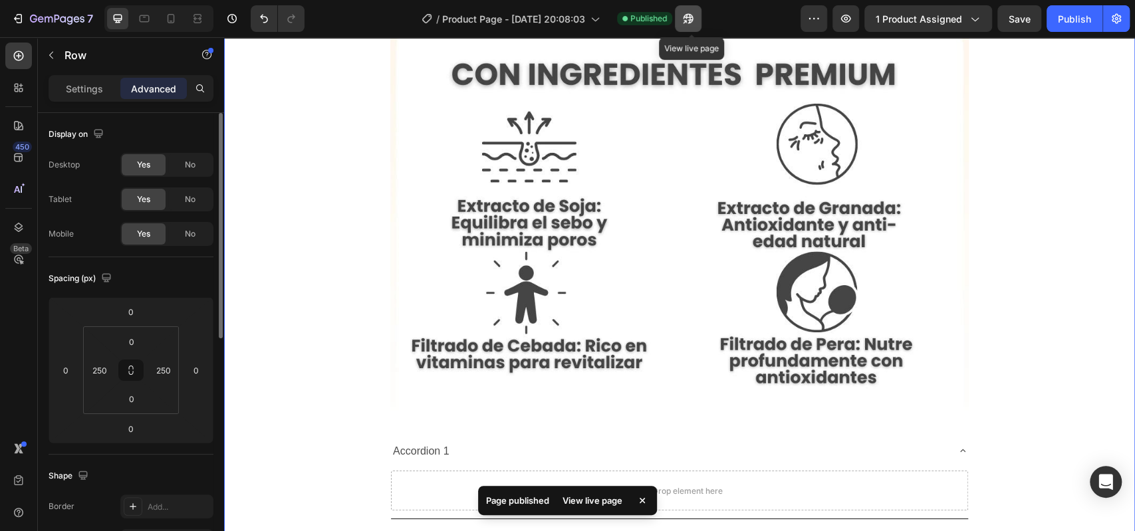
click at [696, 7] on button "button" at bounding box center [688, 18] width 27 height 27
